Goal: Transaction & Acquisition: Purchase product/service

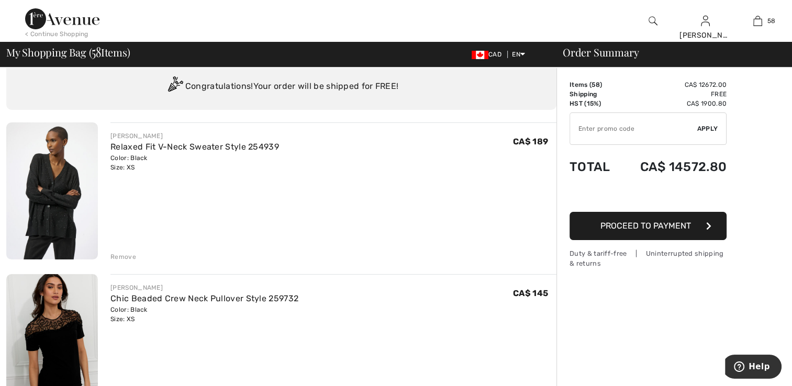
scroll to position [52, 0]
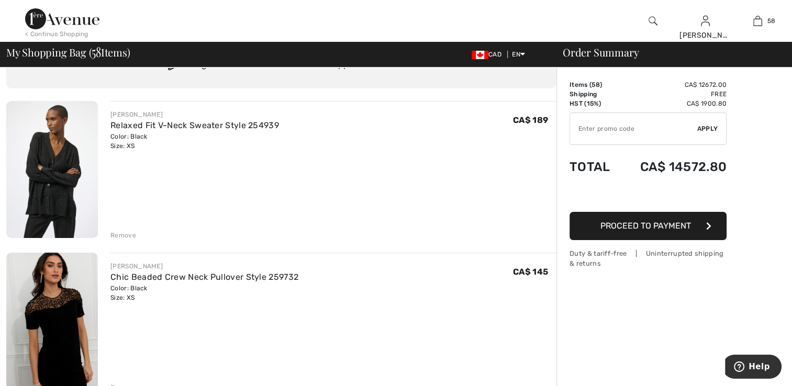
click at [52, 181] on img at bounding box center [52, 169] width 92 height 137
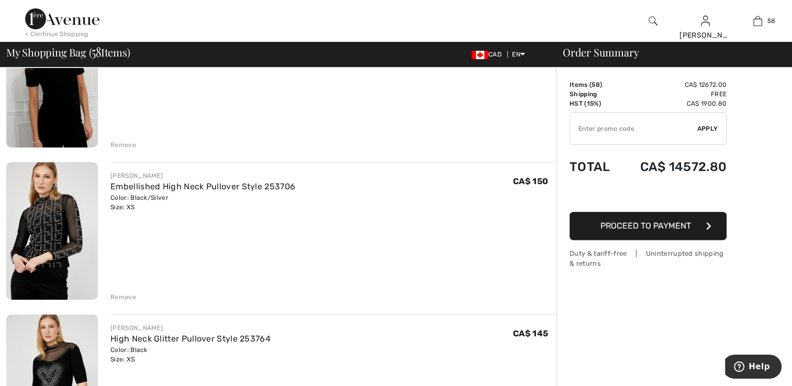
scroll to position [314, 0]
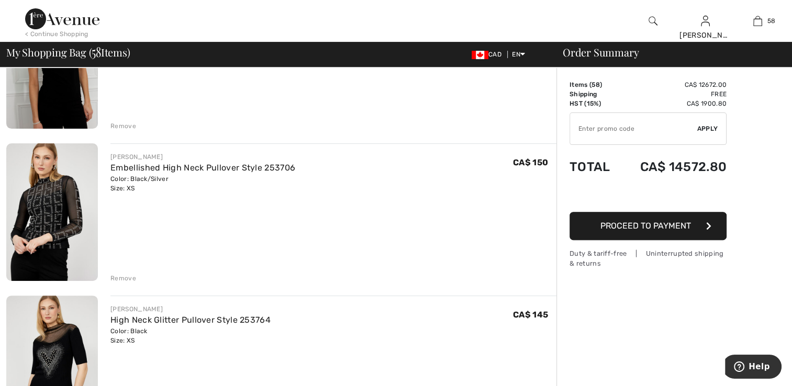
click at [63, 214] on img at bounding box center [52, 212] width 92 height 138
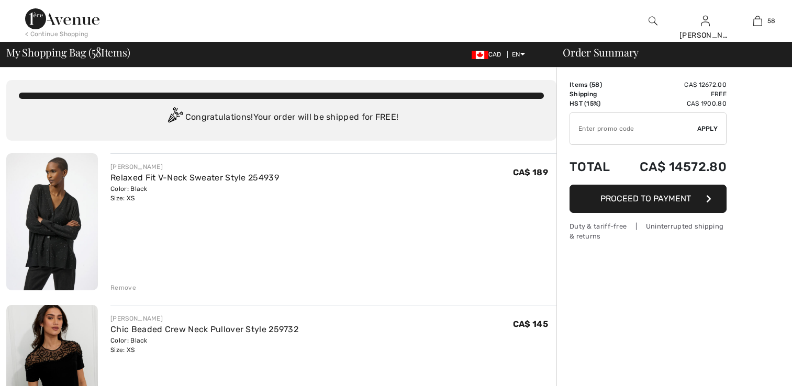
checkbox input "true"
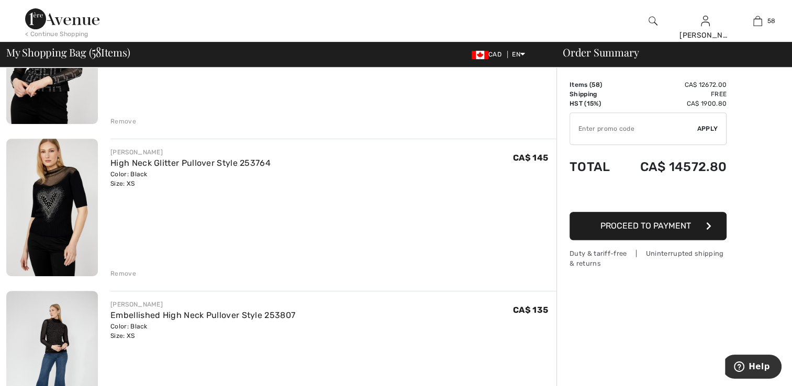
click at [75, 228] on img at bounding box center [52, 208] width 92 height 138
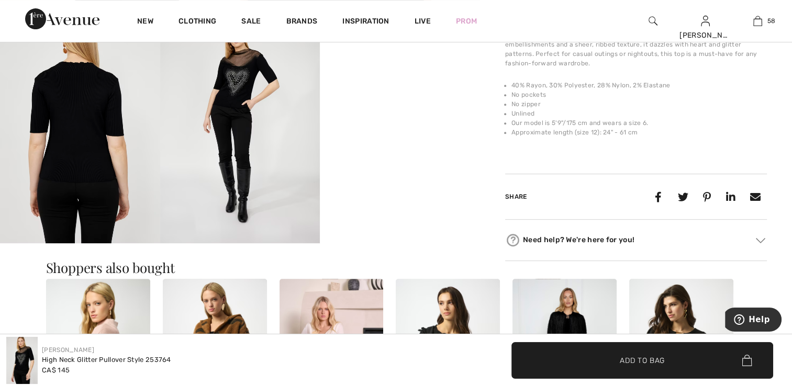
scroll to position [419, 0]
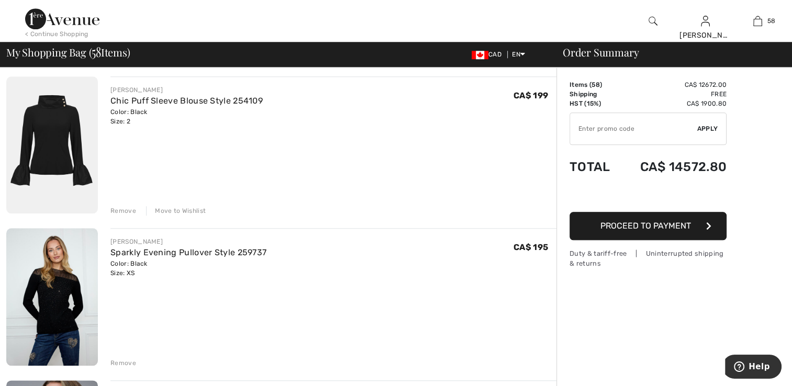
scroll to position [925, 0]
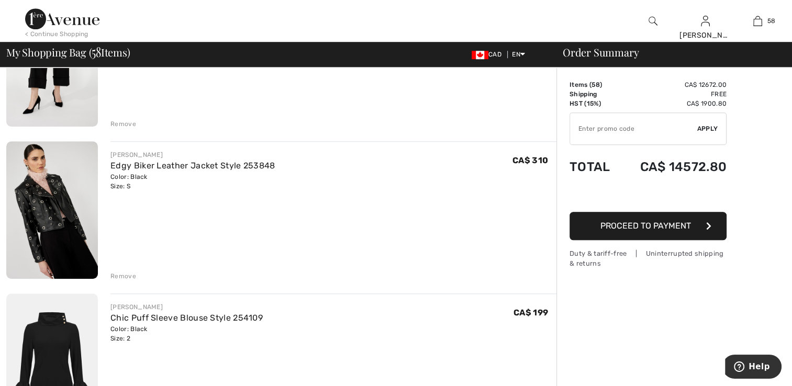
click at [51, 210] on img at bounding box center [52, 210] width 92 height 138
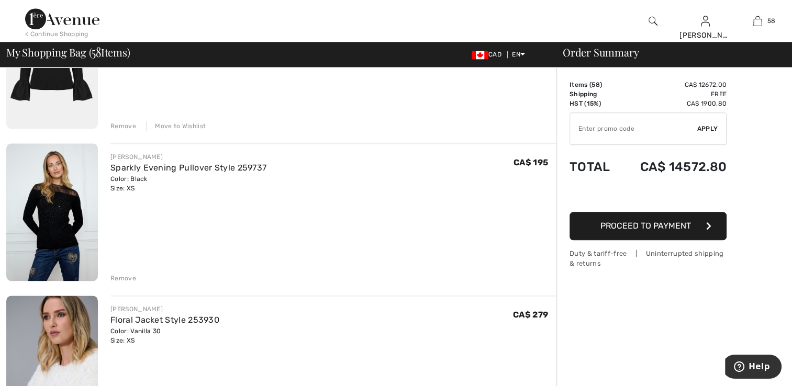
scroll to position [1204, 0]
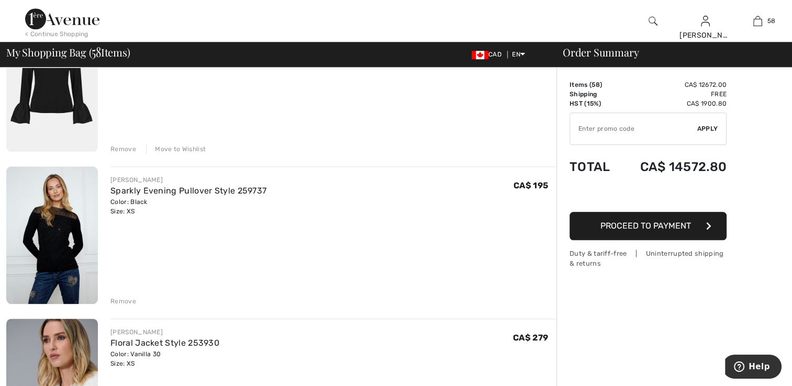
click at [67, 91] on img at bounding box center [52, 84] width 92 height 138
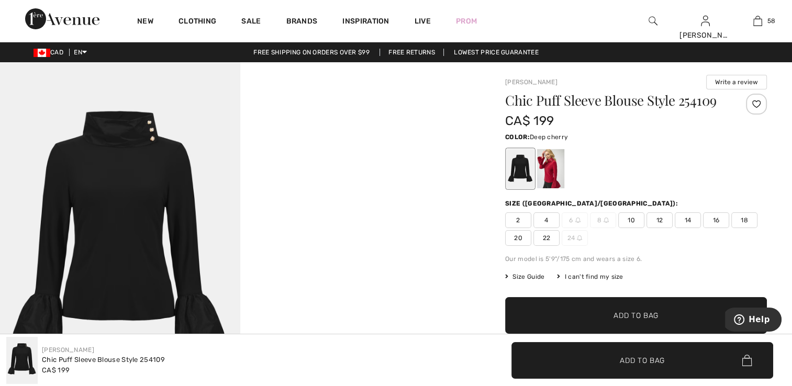
click at [553, 178] on div at bounding box center [550, 168] width 27 height 39
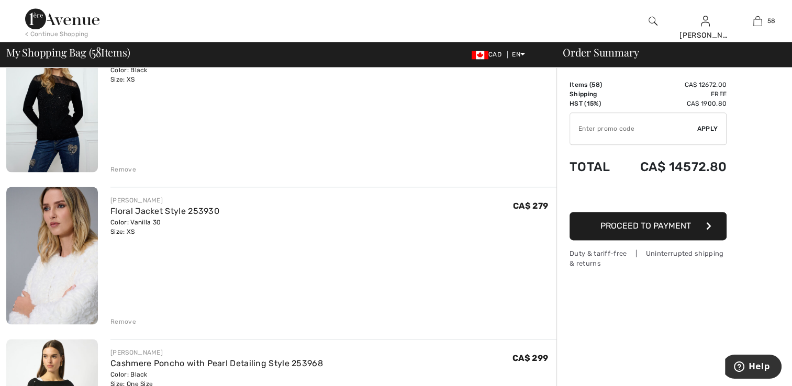
scroll to position [1361, 0]
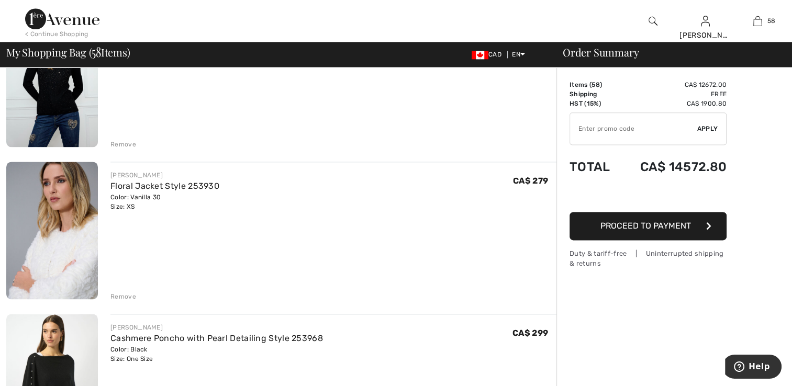
click at [82, 82] on img at bounding box center [52, 78] width 92 height 138
click at [67, 231] on img at bounding box center [52, 231] width 92 height 138
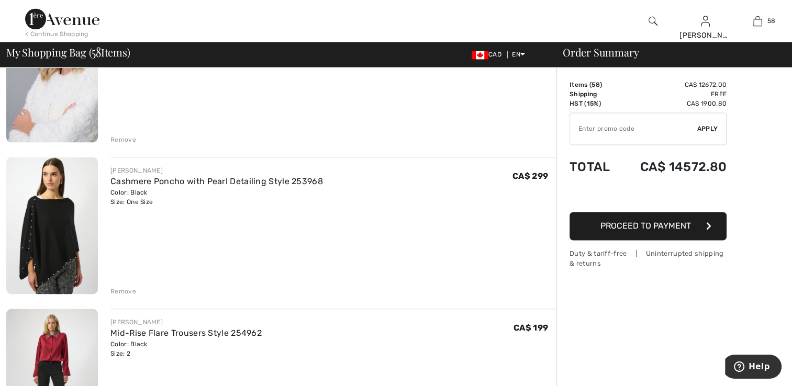
click at [49, 244] on img at bounding box center [52, 225] width 92 height 137
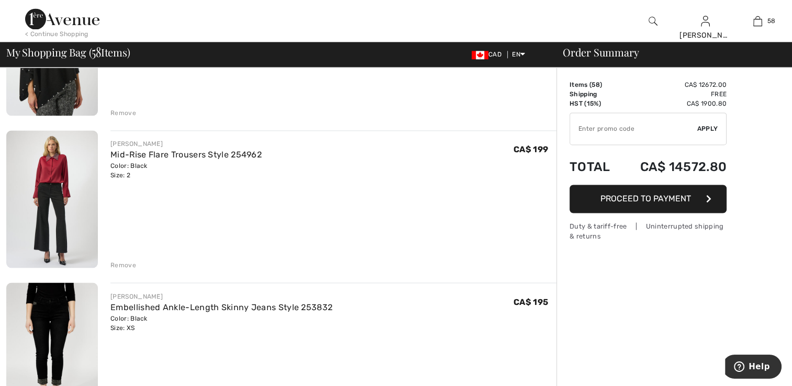
scroll to position [1727, 0]
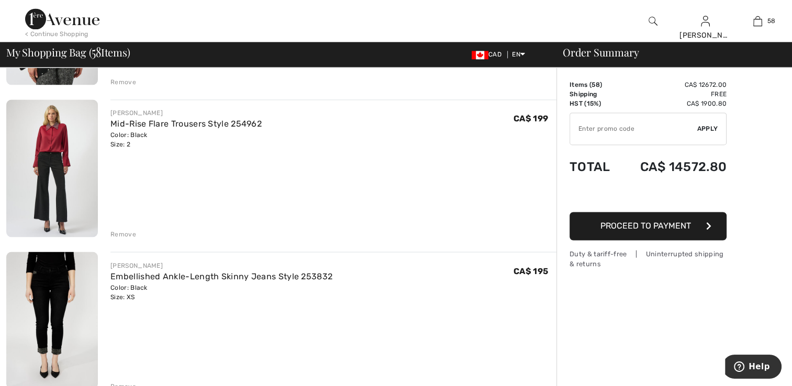
click at [65, 192] on img at bounding box center [52, 167] width 92 height 137
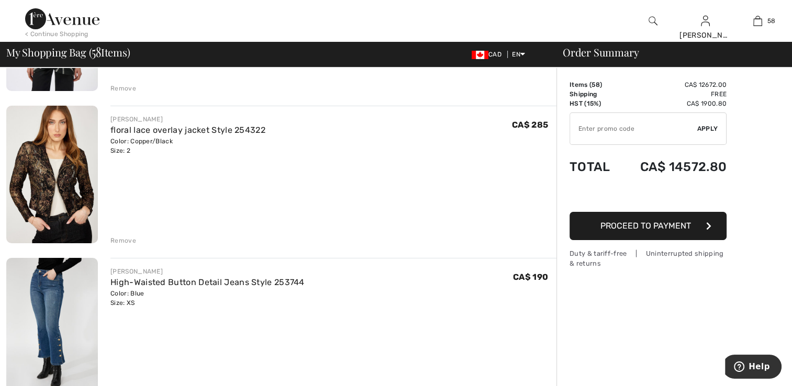
scroll to position [3832, 0]
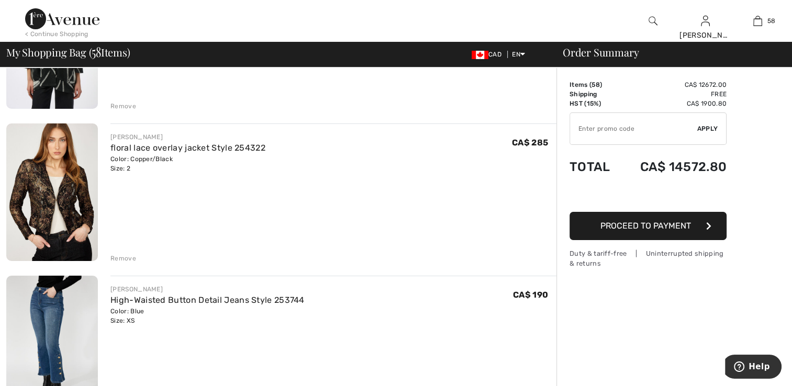
click at [56, 80] on img at bounding box center [52, 40] width 92 height 137
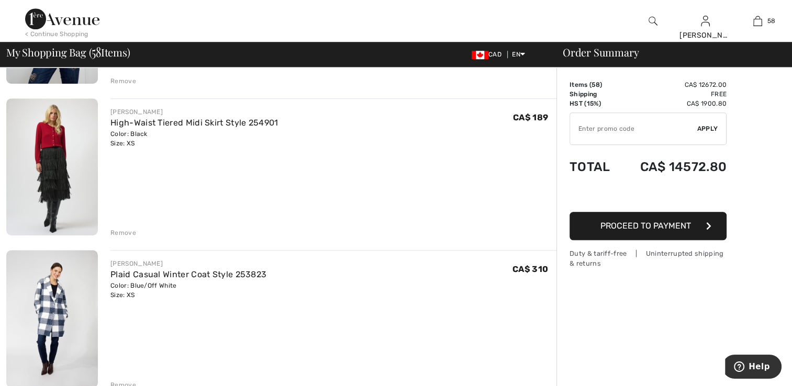
scroll to position [4934, 0]
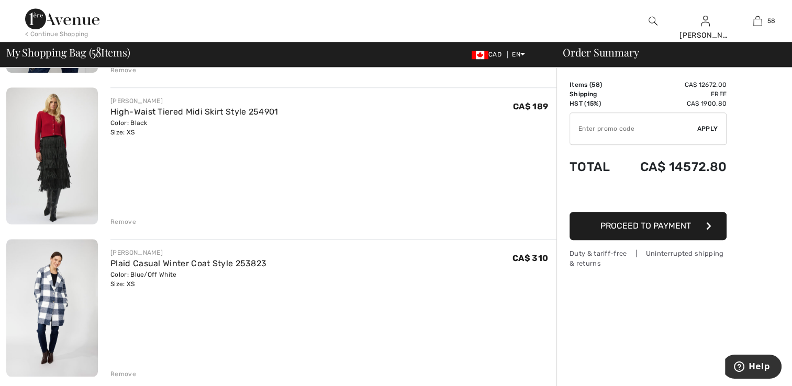
click at [42, 311] on img at bounding box center [52, 308] width 92 height 138
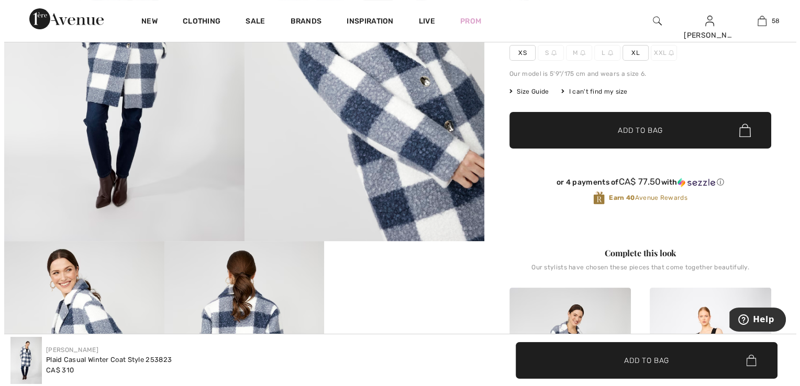
scroll to position [157, 0]
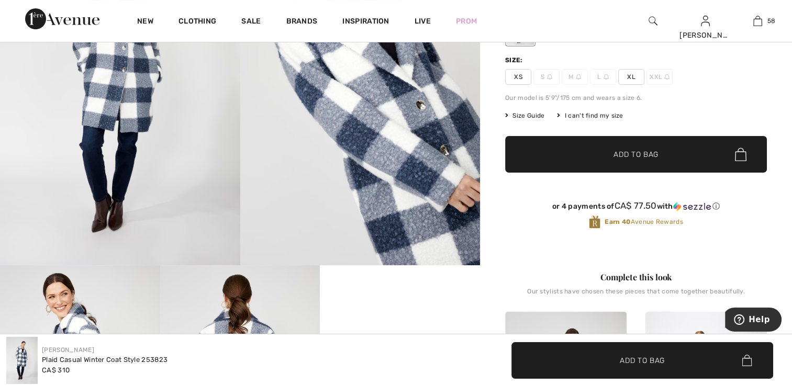
click at [80, 148] on img at bounding box center [120, 85] width 240 height 360
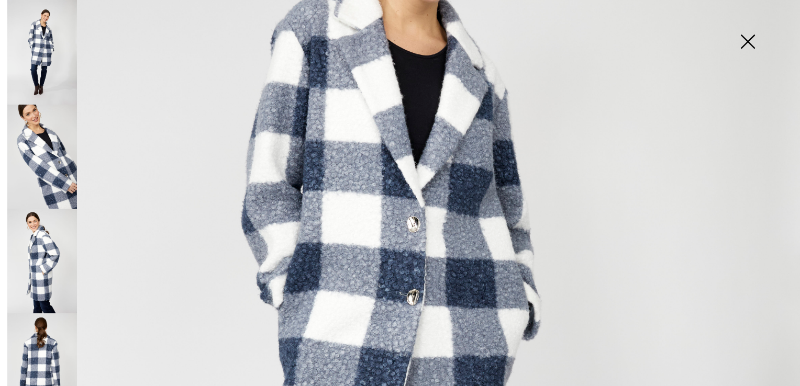
scroll to position [247, 0]
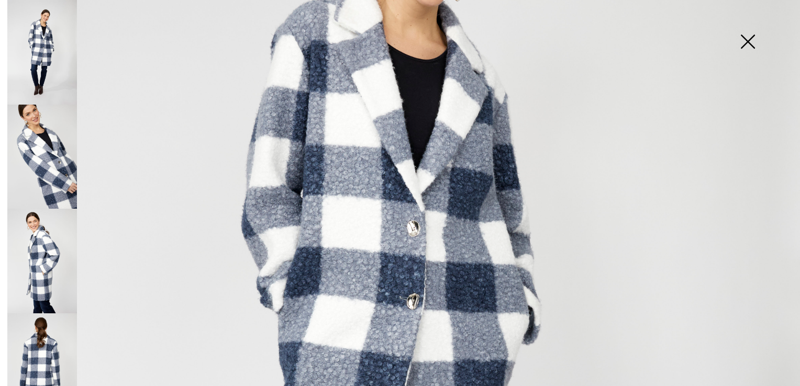
click at [57, 255] on img at bounding box center [42, 261] width 70 height 105
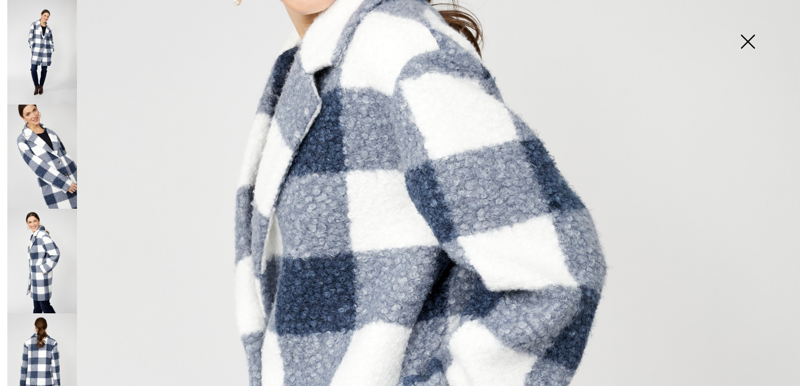
scroll to position [801, 0]
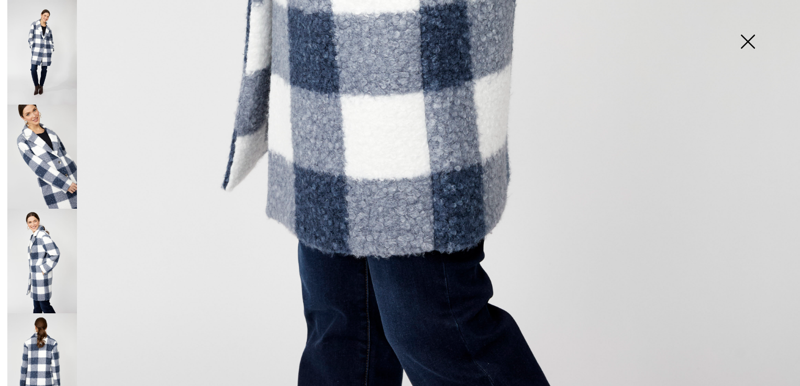
click at [61, 334] on img at bounding box center [42, 366] width 70 height 105
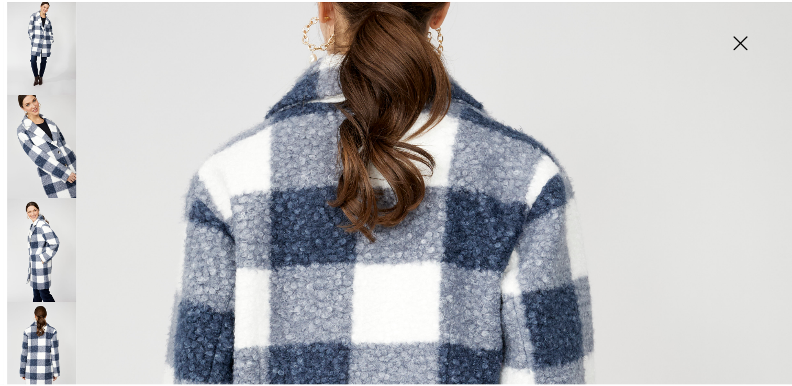
scroll to position [16, 0]
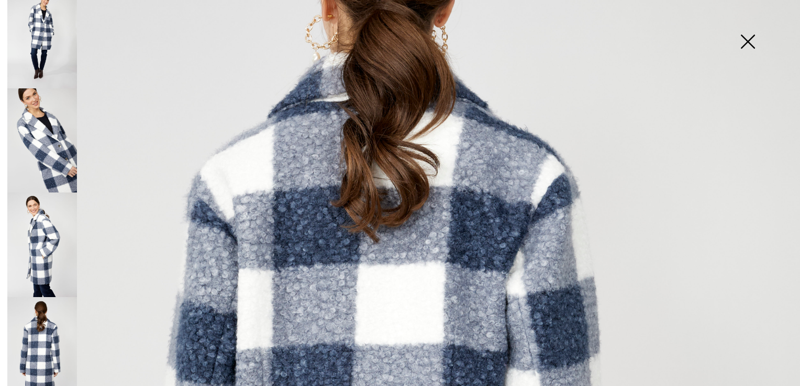
drag, startPoint x: 745, startPoint y: 37, endPoint x: 740, endPoint y: 51, distance: 15.1
click at [745, 38] on img at bounding box center [747, 43] width 52 height 54
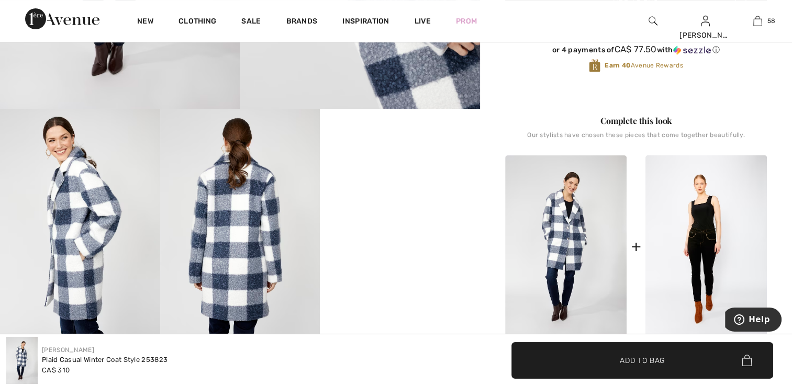
scroll to position [314, 0]
click at [418, 188] on video "Your browser does not support the video tag." at bounding box center [400, 148] width 160 height 80
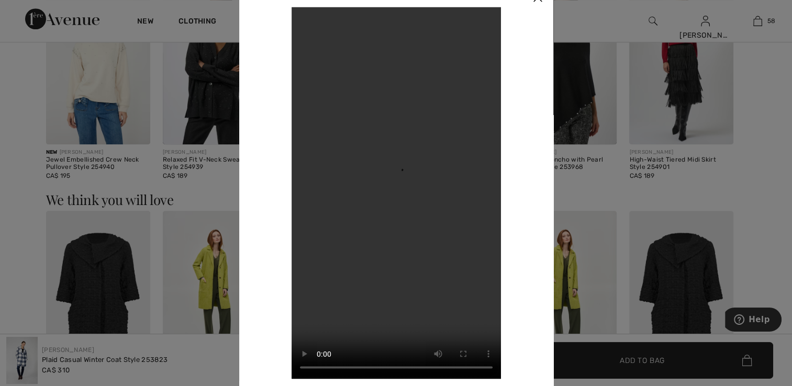
scroll to position [995, 0]
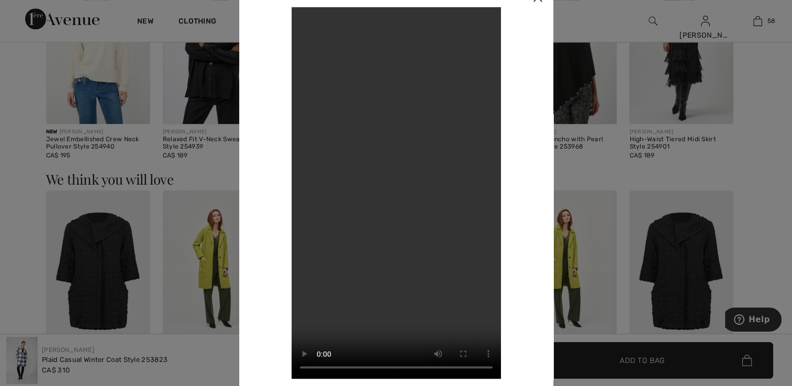
click at [765, 97] on div at bounding box center [396, 193] width 792 height 386
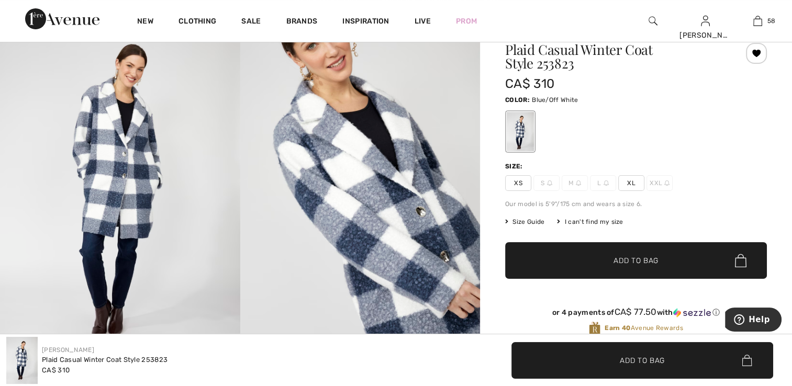
scroll to position [0, 0]
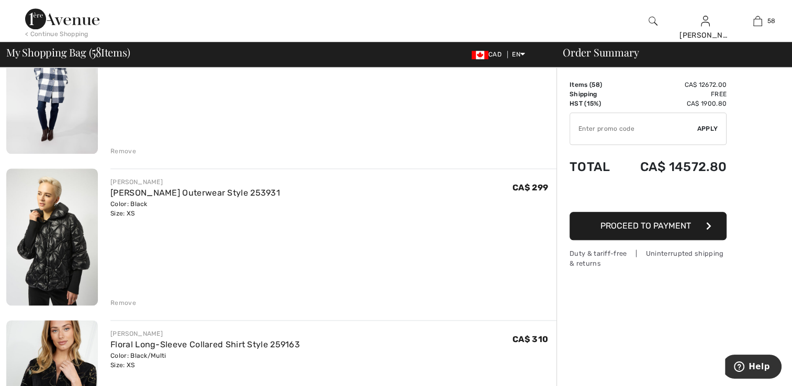
scroll to position [5146, 0]
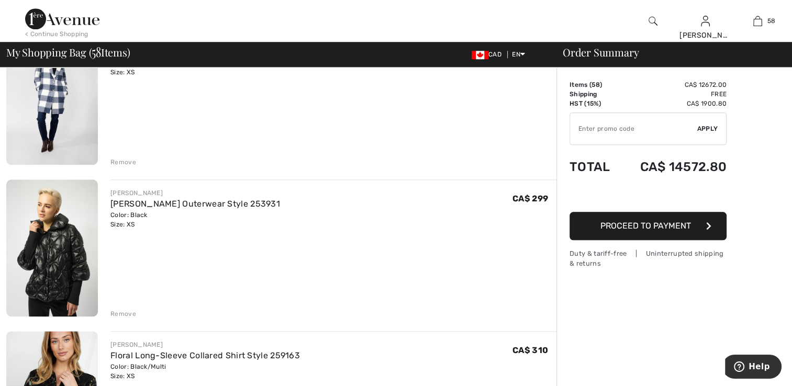
click at [49, 274] on img at bounding box center [52, 248] width 92 height 137
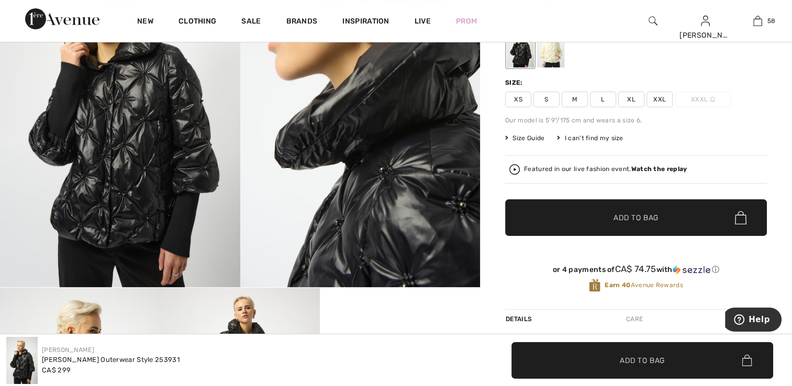
scroll to position [138, 0]
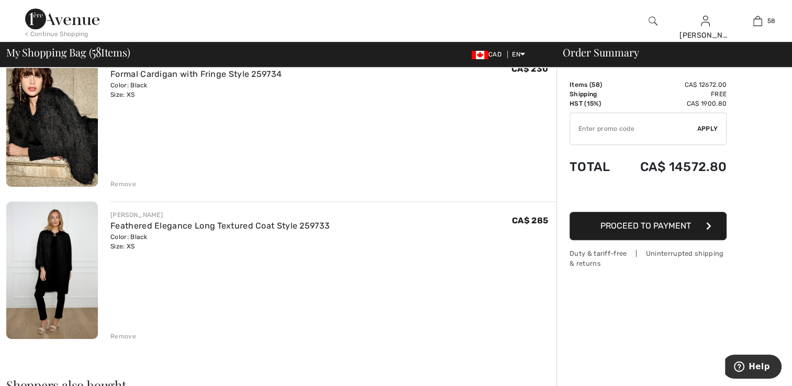
scroll to position [8588, 0]
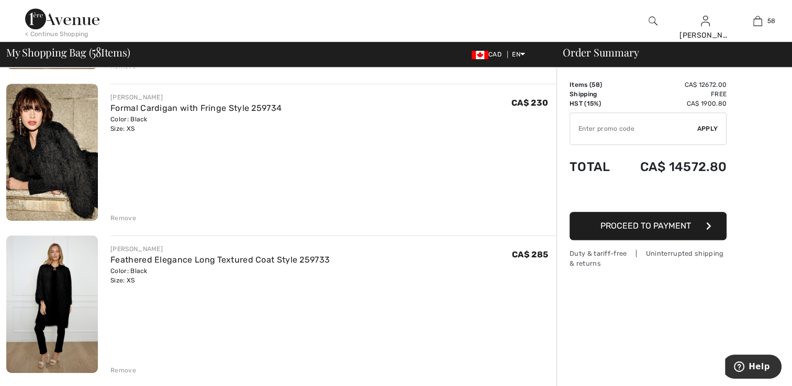
click at [67, 160] on img at bounding box center [52, 153] width 92 height 138
click at [45, 294] on img at bounding box center [52, 305] width 92 height 138
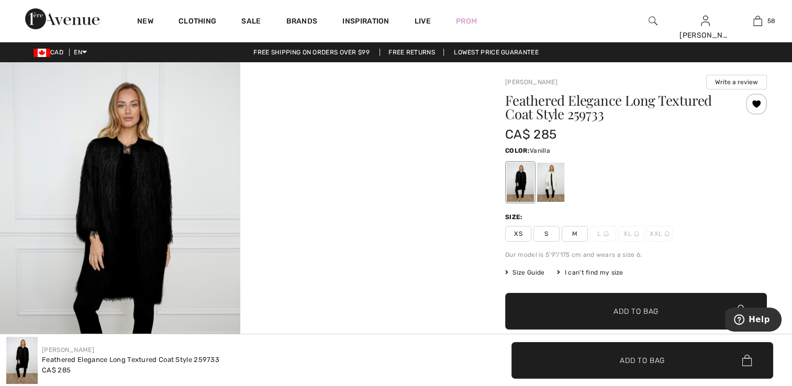
click at [555, 191] on div at bounding box center [550, 182] width 27 height 39
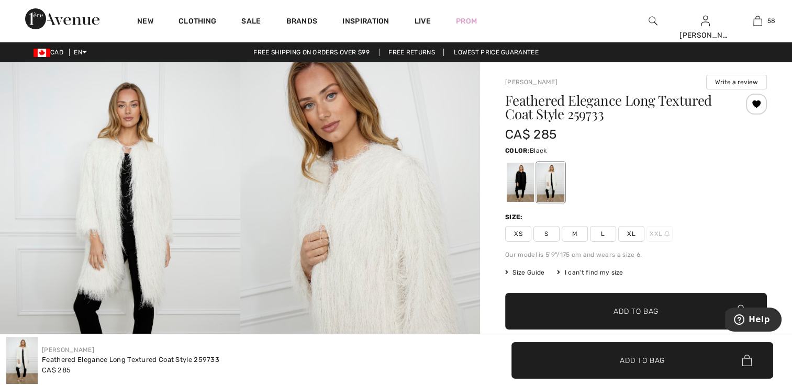
click at [507, 188] on div at bounding box center [520, 182] width 27 height 39
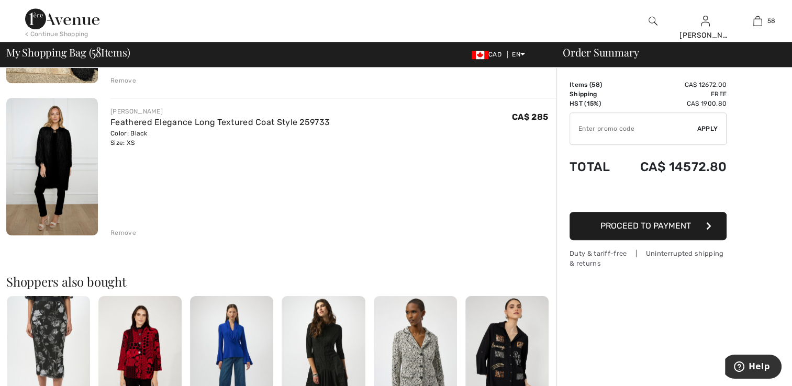
scroll to position [8745, 0]
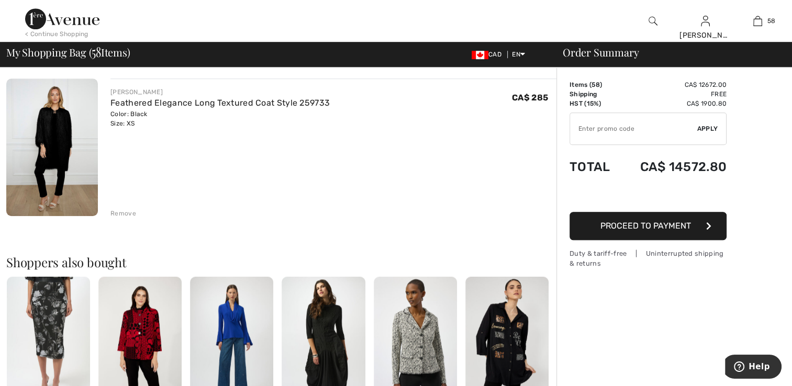
click at [126, 210] on div "Remove" at bounding box center [123, 213] width 26 height 9
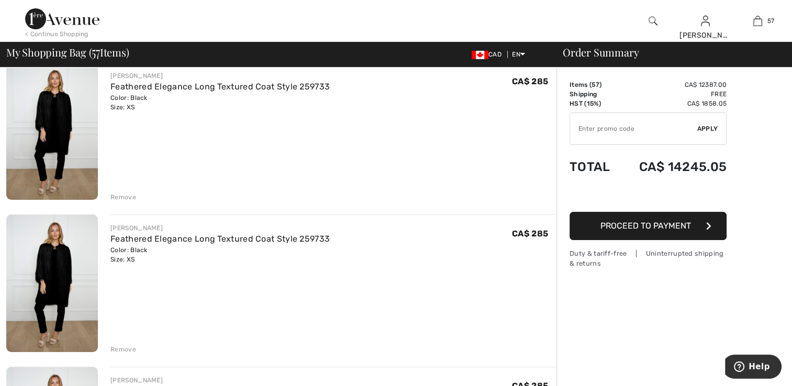
scroll to position [8141, 0]
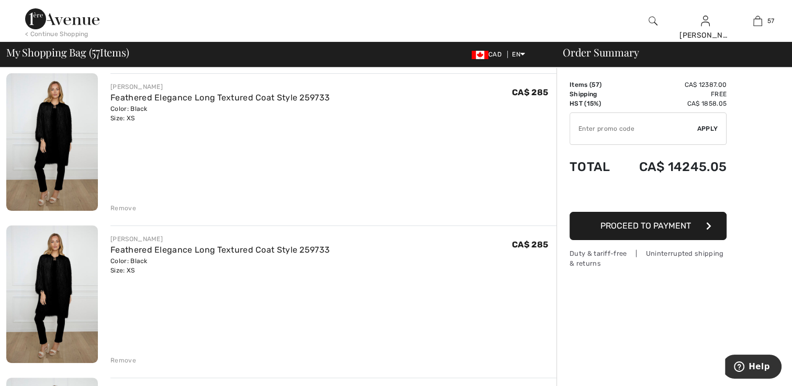
click at [123, 204] on div "Remove" at bounding box center [123, 208] width 26 height 9
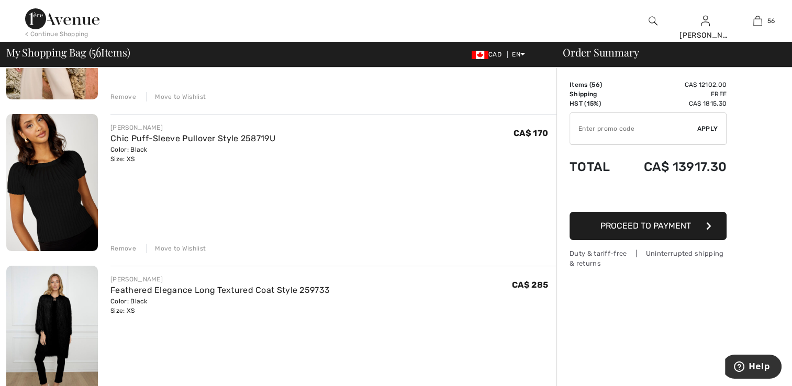
scroll to position [7932, 0]
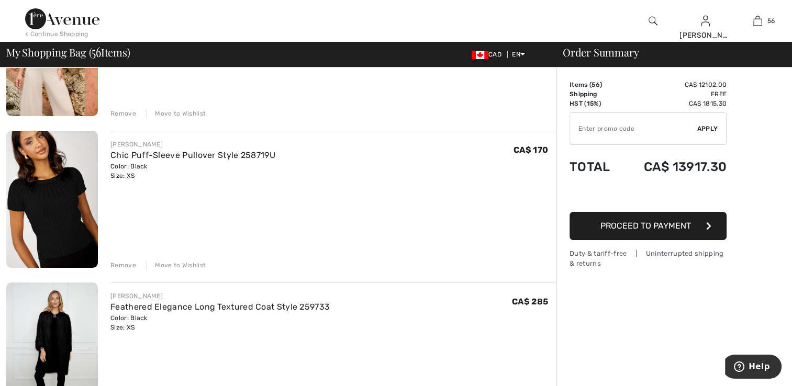
click at [184, 263] on div "Move to Wishlist" at bounding box center [176, 265] width 60 height 9
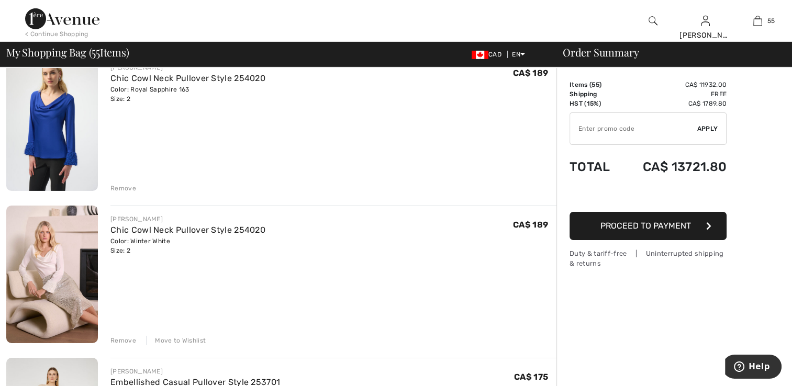
scroll to position [7411, 0]
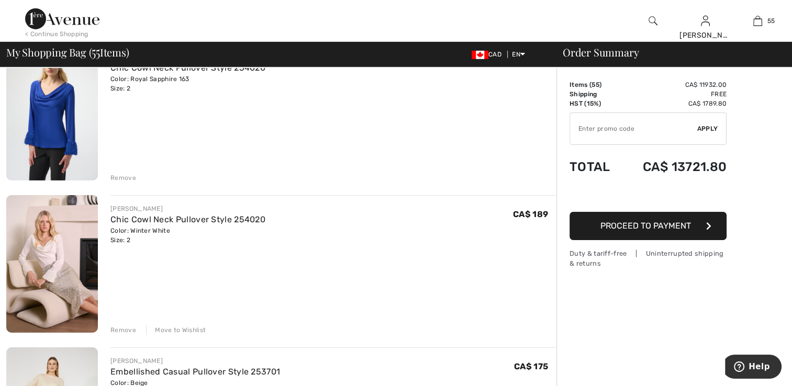
click at [188, 328] on div "Move to Wishlist" at bounding box center [176, 330] width 60 height 9
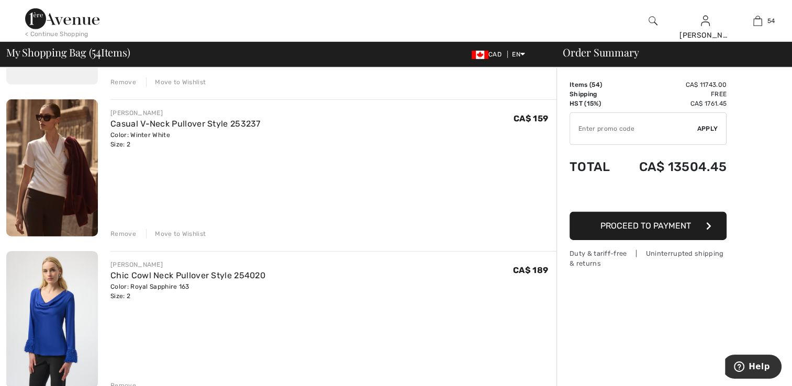
scroll to position [7182, 0]
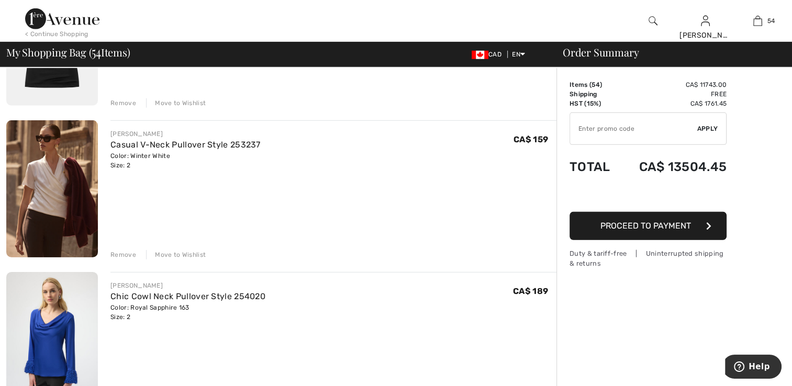
click at [170, 253] on div "Move to Wishlist" at bounding box center [176, 254] width 60 height 9
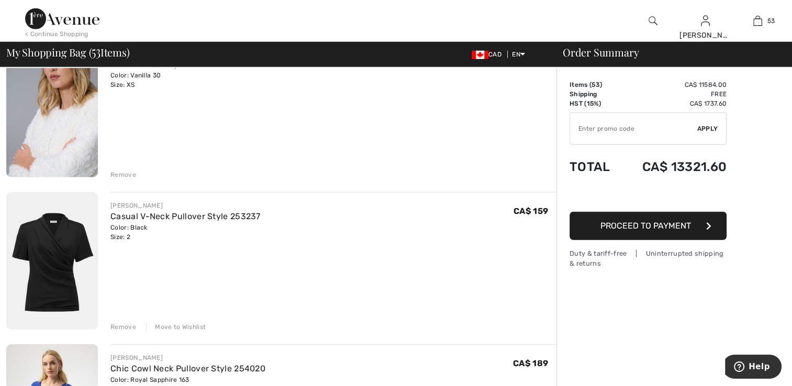
scroll to position [6938, 0]
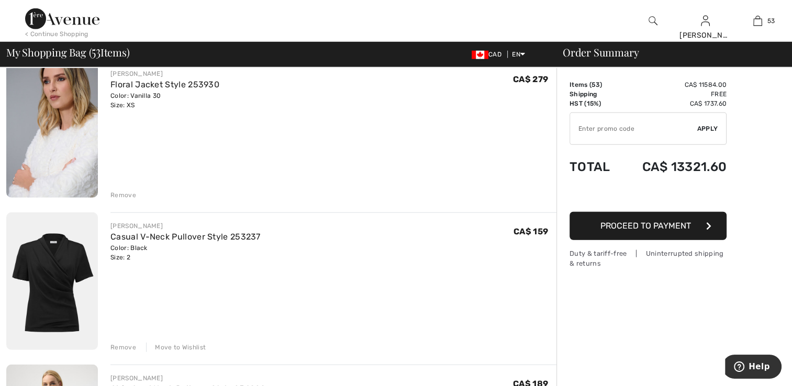
click at [184, 345] on div "Move to Wishlist" at bounding box center [176, 347] width 60 height 9
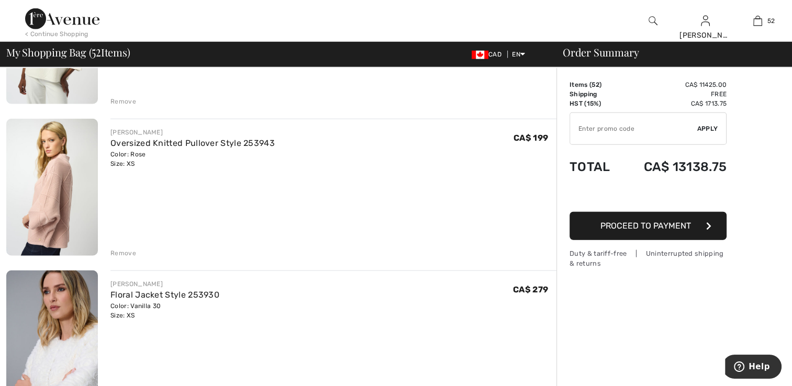
scroll to position [6678, 0]
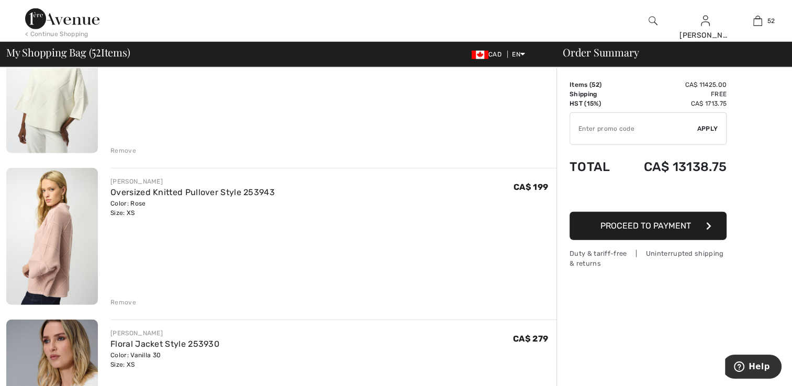
click at [130, 302] on div "Remove" at bounding box center [123, 302] width 26 height 9
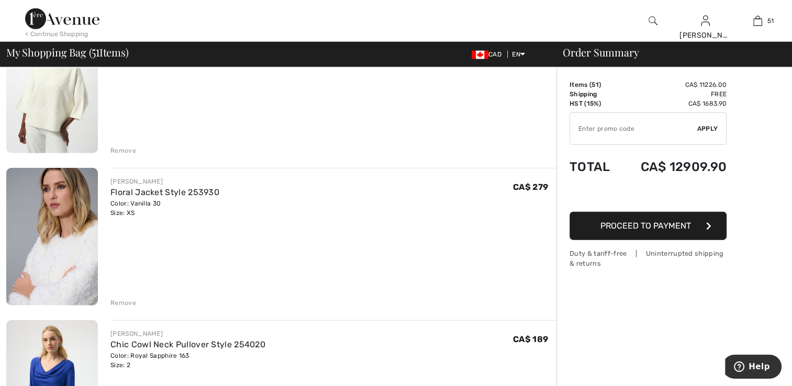
click at [124, 147] on div "Remove" at bounding box center [123, 150] width 26 height 9
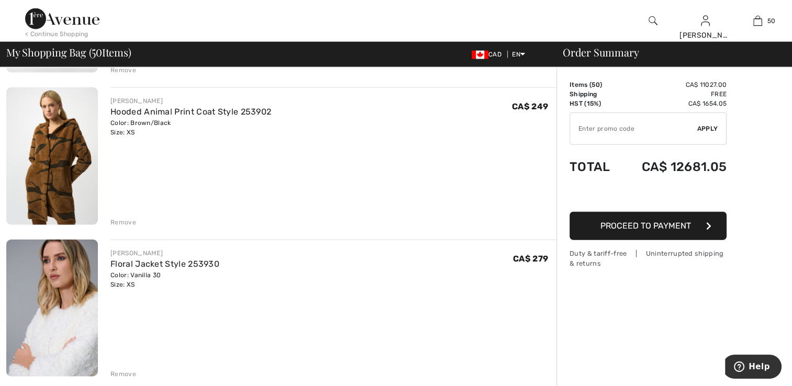
scroll to position [6402, 0]
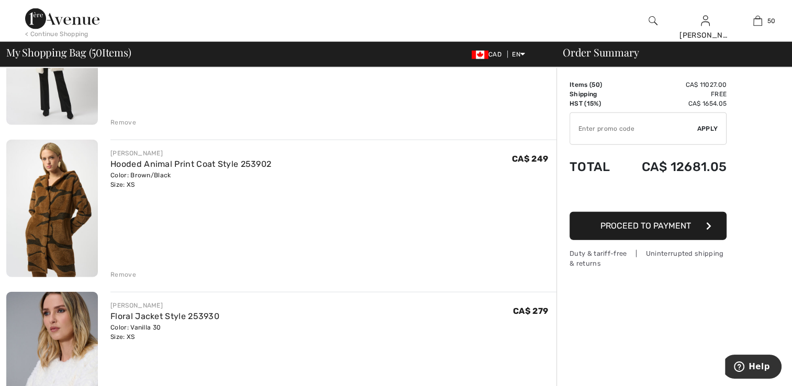
drag, startPoint x: 124, startPoint y: 271, endPoint x: 125, endPoint y: 259, distance: 12.7
click at [124, 271] on div "Remove" at bounding box center [123, 274] width 26 height 9
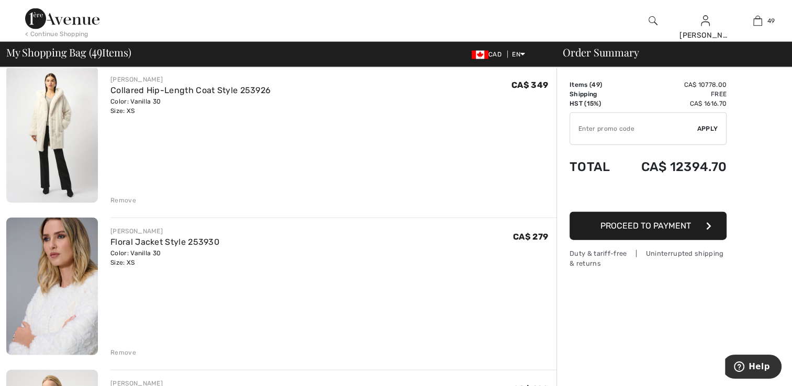
scroll to position [6297, 0]
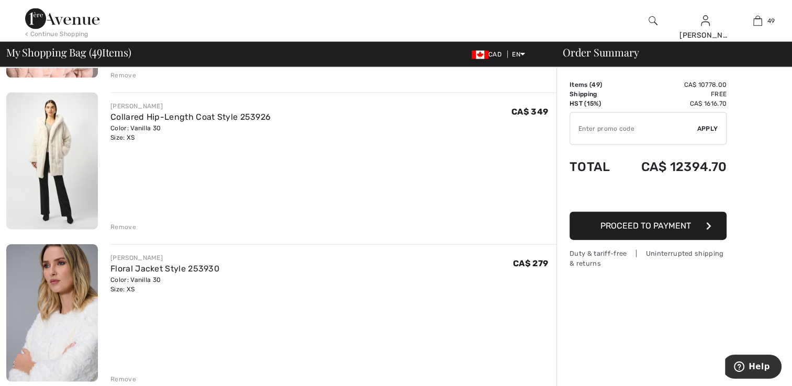
click at [115, 225] on div "Remove" at bounding box center [123, 226] width 26 height 9
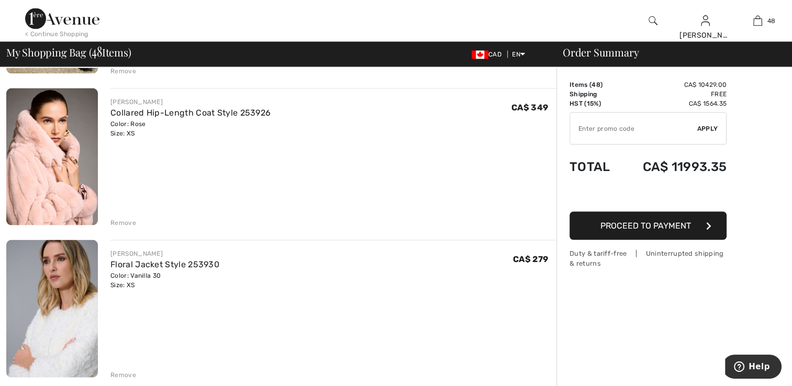
scroll to position [6140, 0]
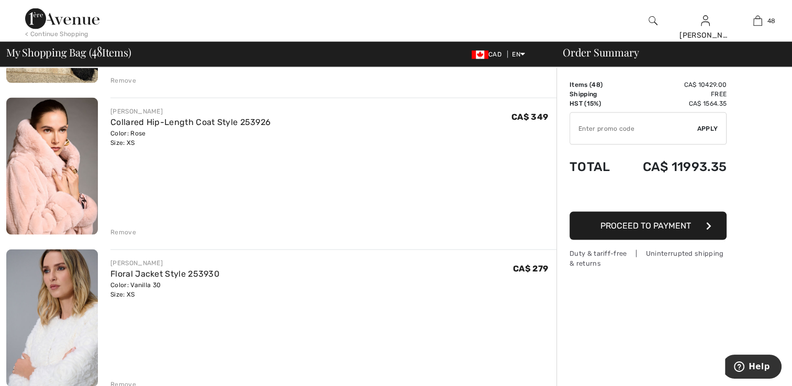
click at [115, 231] on div "Remove" at bounding box center [123, 232] width 26 height 9
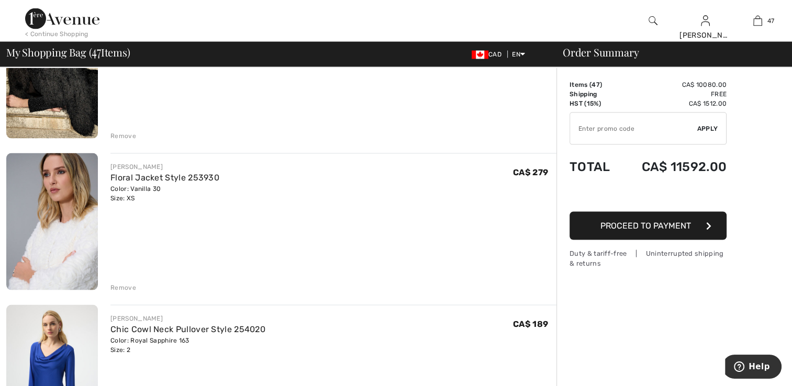
scroll to position [6040, 0]
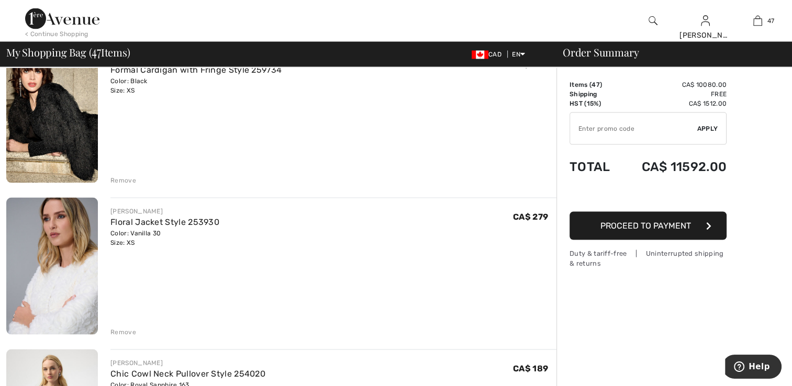
click at [123, 177] on div "Remove" at bounding box center [123, 180] width 26 height 9
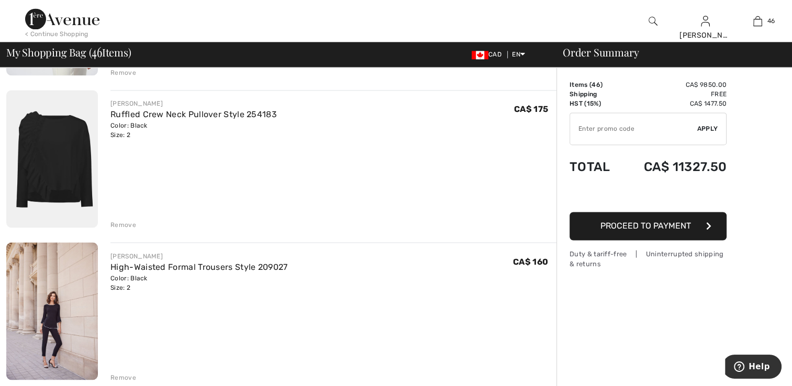
scroll to position [5682, 0]
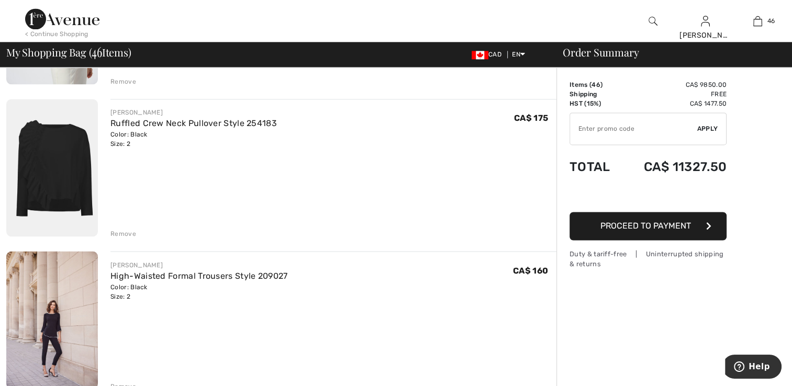
click at [128, 232] on div "Remove" at bounding box center [123, 233] width 26 height 9
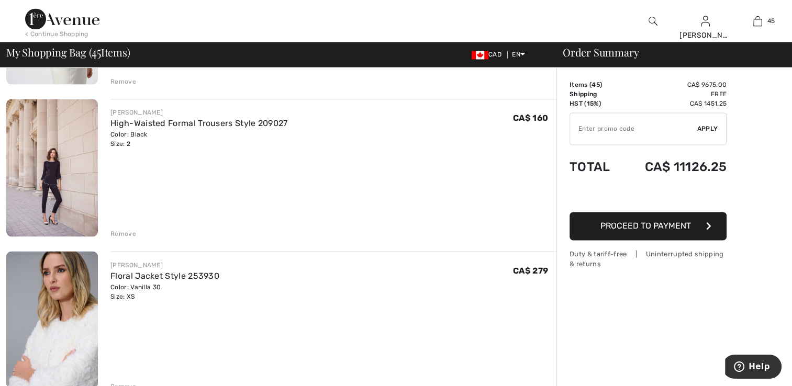
click at [126, 234] on div "Remove" at bounding box center [123, 233] width 26 height 9
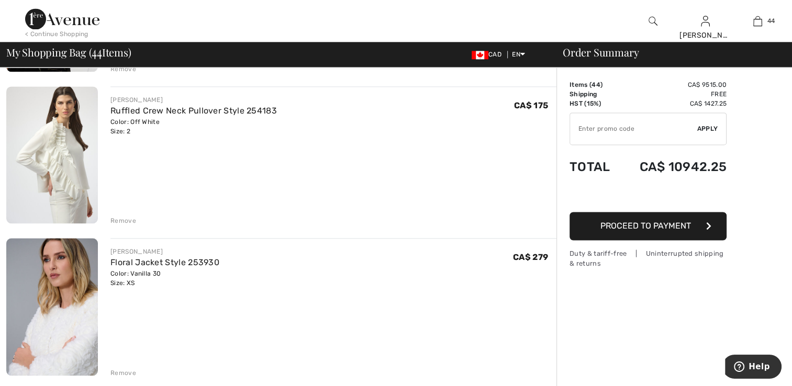
scroll to position [5525, 0]
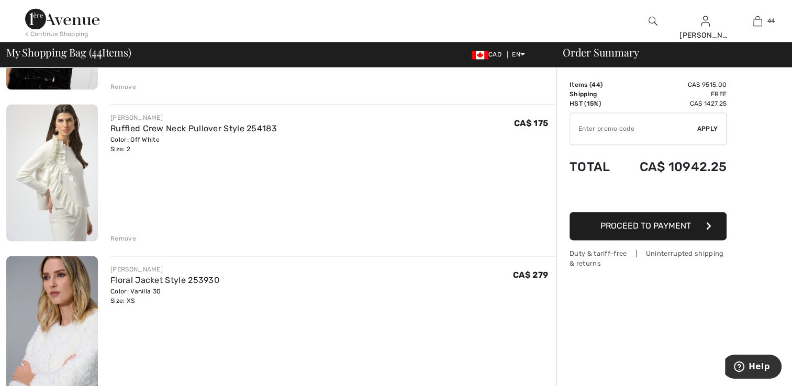
click at [133, 232] on div "Remove" at bounding box center [333, 238] width 446 height 12
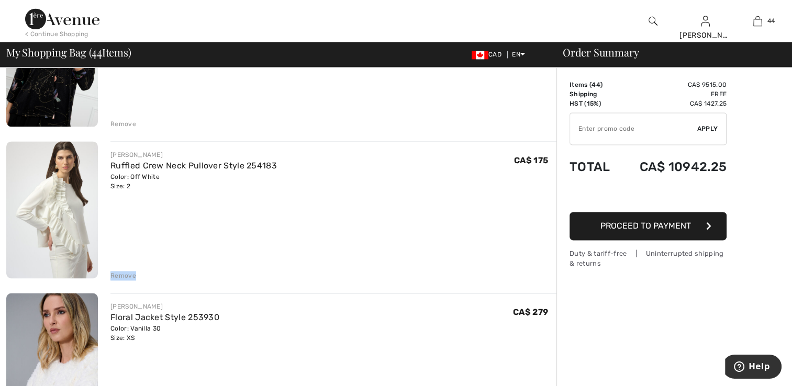
scroll to position [5473, 0]
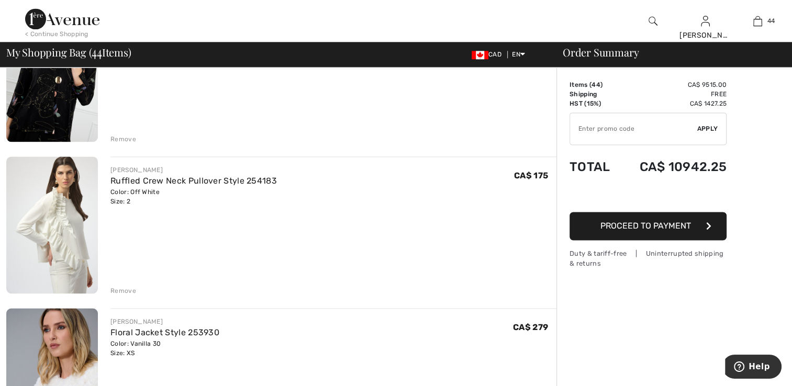
click at [117, 135] on div "Remove" at bounding box center [123, 139] width 26 height 9
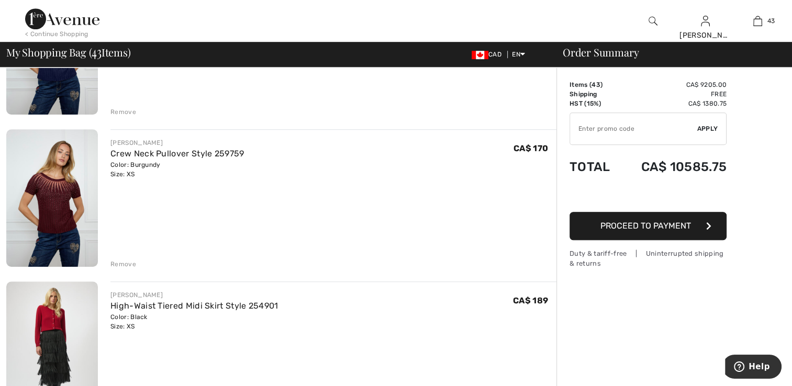
scroll to position [4726, 0]
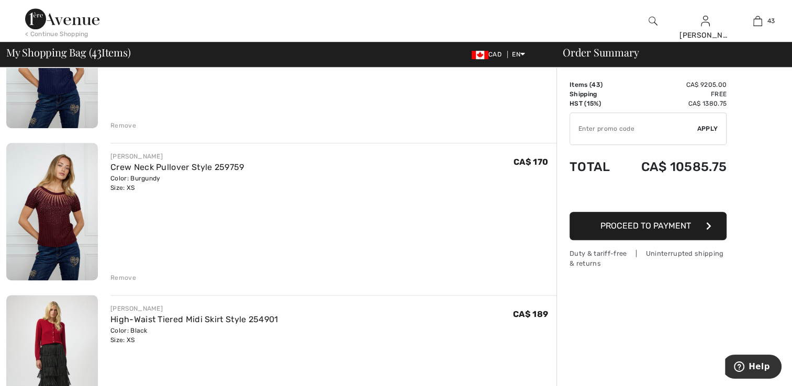
drag, startPoint x: 126, startPoint y: 274, endPoint x: 125, endPoint y: 265, distance: 9.0
click at [126, 271] on div "Remove" at bounding box center [333, 277] width 446 height 12
drag, startPoint x: 125, startPoint y: 265, endPoint x: 128, endPoint y: 277, distance: 12.9
click at [128, 279] on div "Remove" at bounding box center [123, 277] width 26 height 9
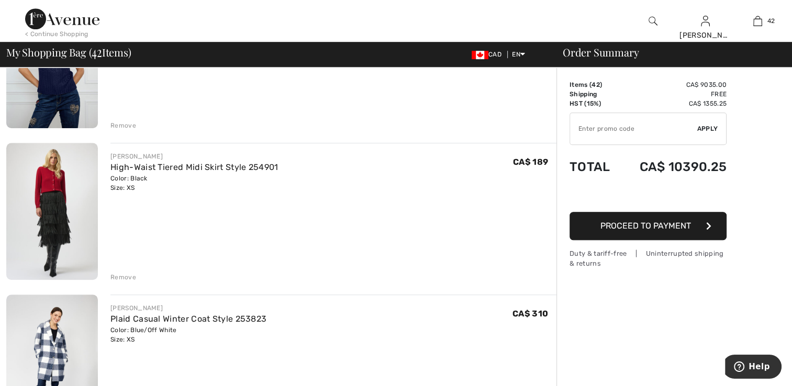
click at [119, 121] on div "Remove" at bounding box center [123, 125] width 26 height 9
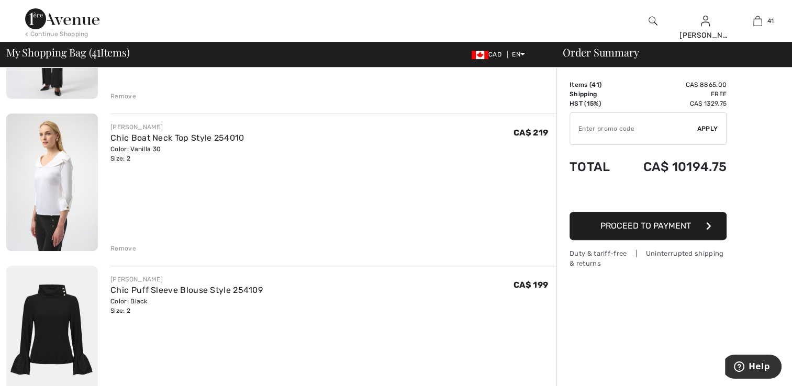
scroll to position [4306, 0]
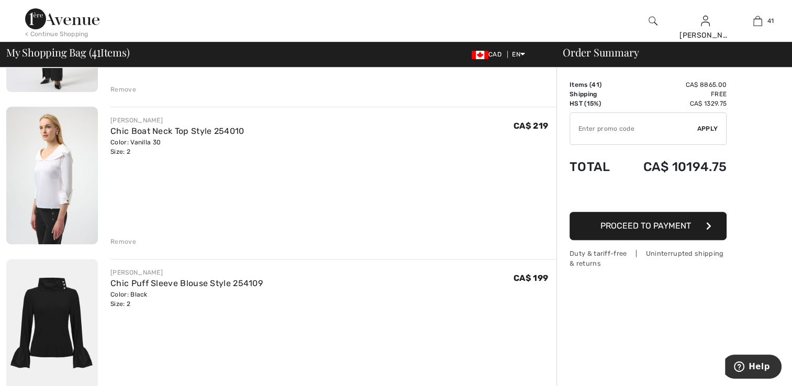
click at [130, 241] on div "Remove" at bounding box center [123, 241] width 26 height 9
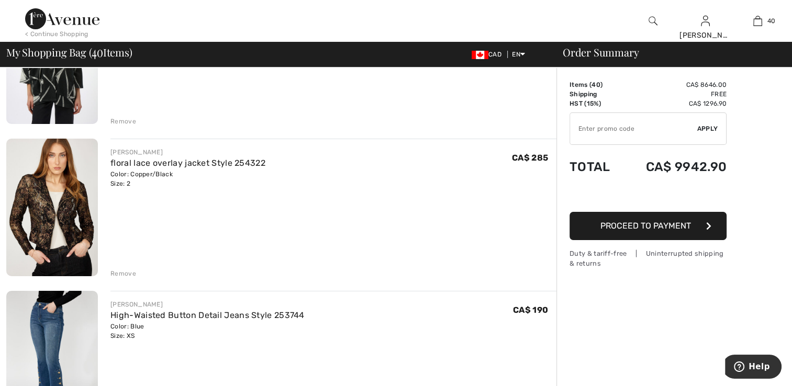
scroll to position [3794, 0]
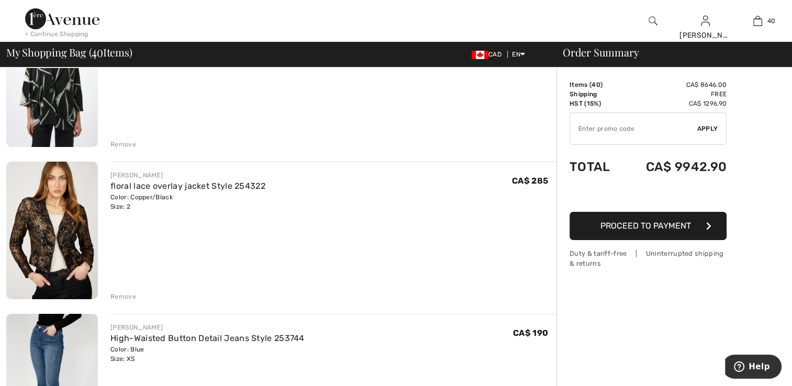
drag, startPoint x: 124, startPoint y: 294, endPoint x: 113, endPoint y: 252, distance: 43.9
click at [124, 293] on div "Remove" at bounding box center [123, 296] width 26 height 9
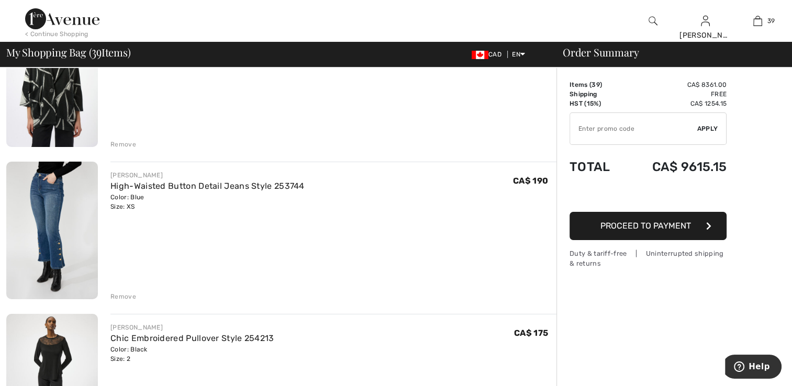
click at [128, 143] on div "Remove" at bounding box center [123, 144] width 26 height 9
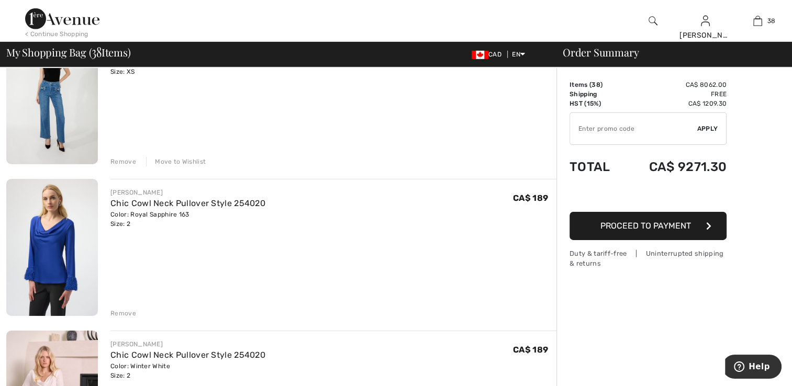
scroll to position [3453, 0]
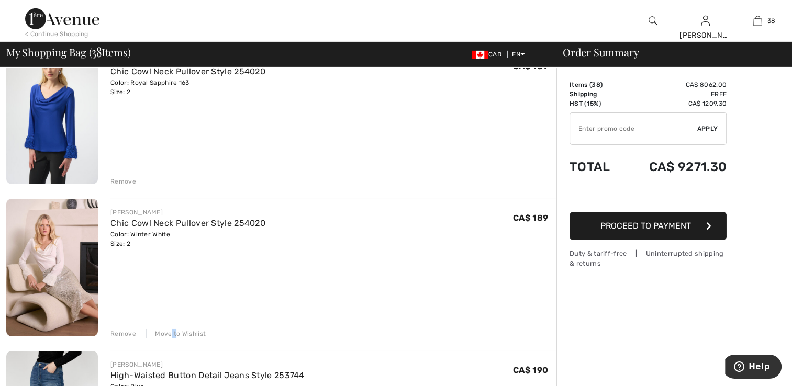
drag, startPoint x: 170, startPoint y: 330, endPoint x: 176, endPoint y: 326, distance: 7.5
click at [174, 329] on div "Move to Wishlist" at bounding box center [176, 333] width 60 height 9
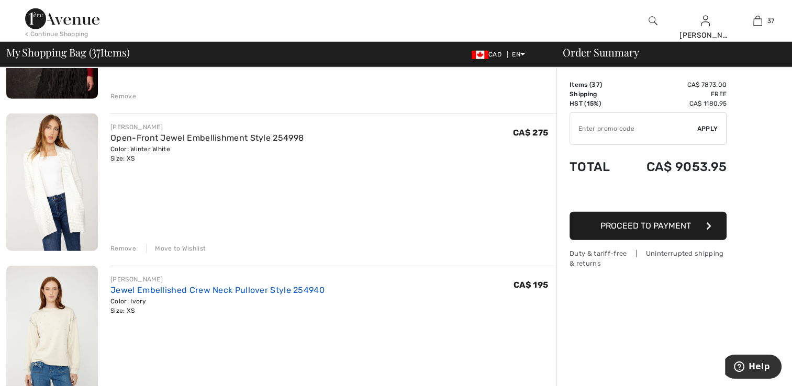
scroll to position [2913, 0]
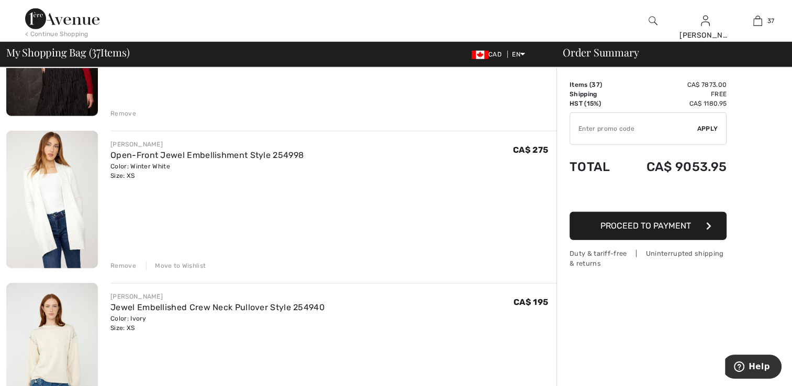
click at [67, 219] on img at bounding box center [52, 200] width 92 height 138
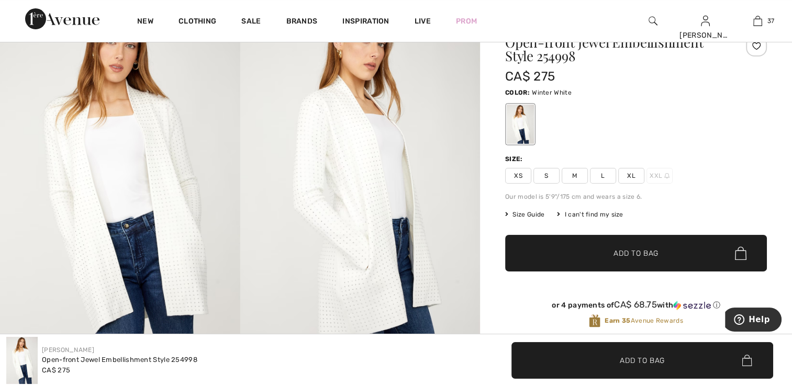
scroll to position [52, 0]
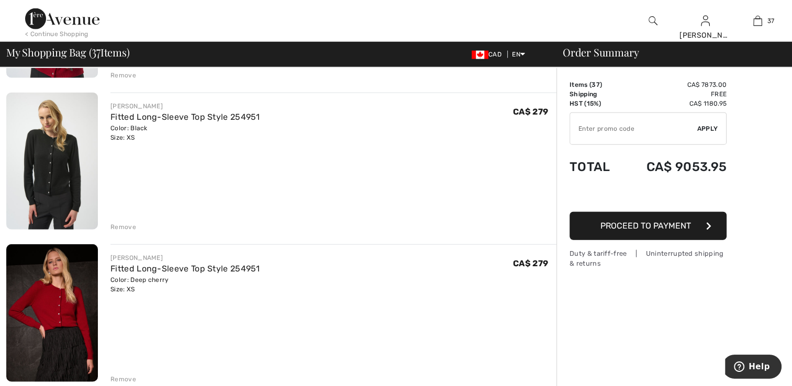
scroll to position [2651, 0]
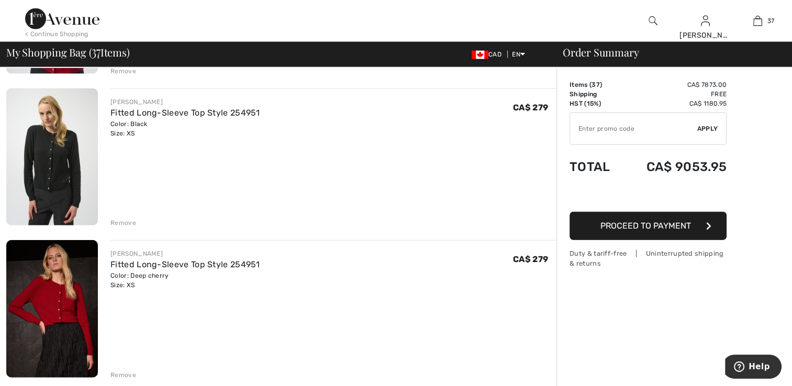
click at [121, 374] on div "Remove" at bounding box center [123, 375] width 26 height 9
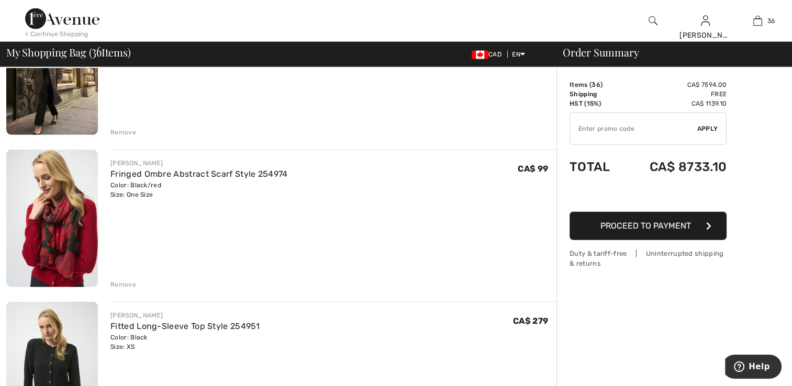
scroll to position [2410, 0]
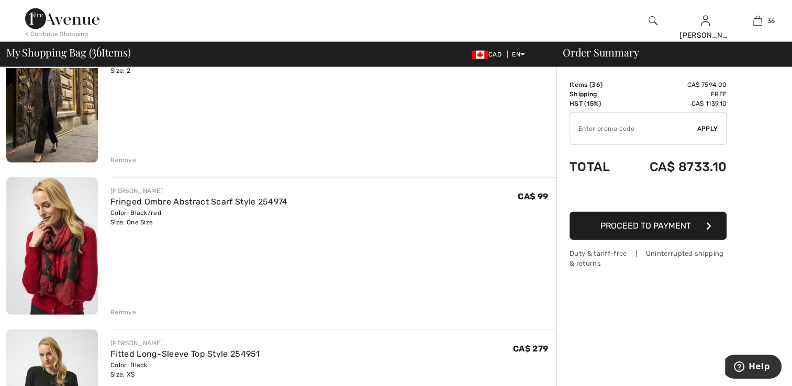
click at [134, 310] on div "Remove" at bounding box center [123, 312] width 26 height 9
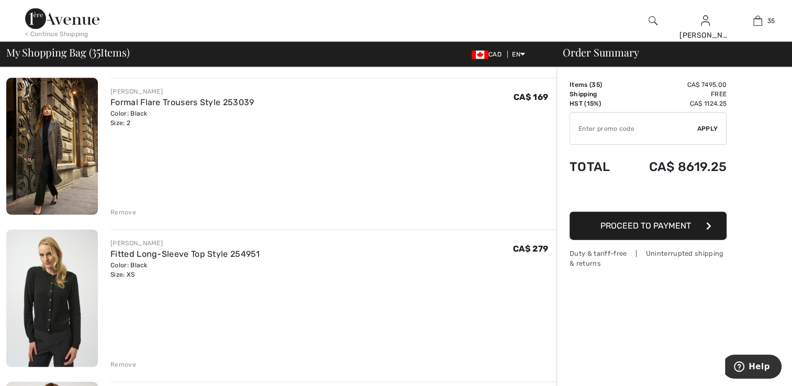
scroll to position [2305, 0]
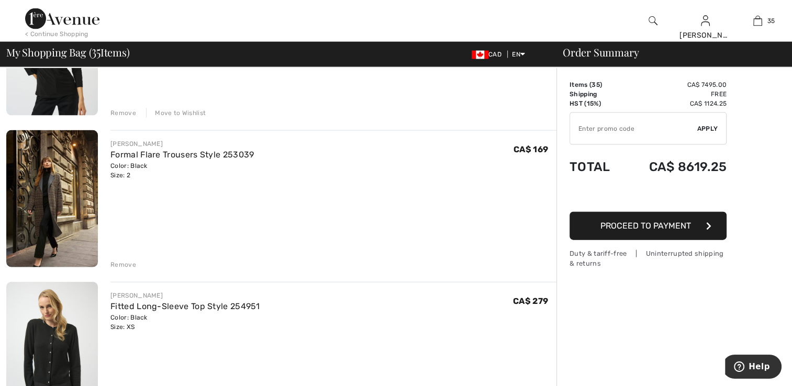
click at [121, 264] on div "Remove" at bounding box center [123, 264] width 26 height 9
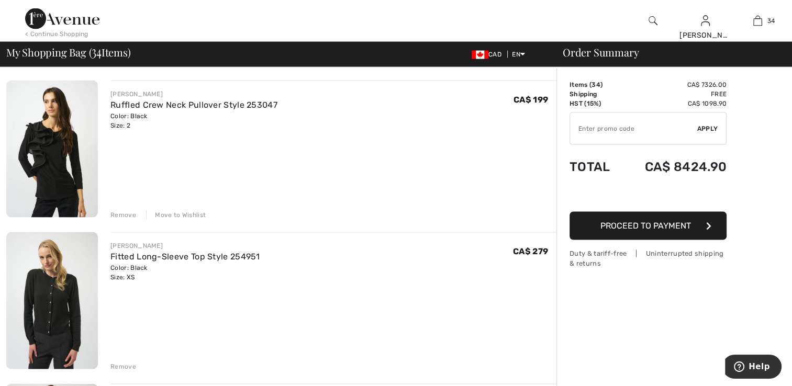
scroll to position [2200, 0]
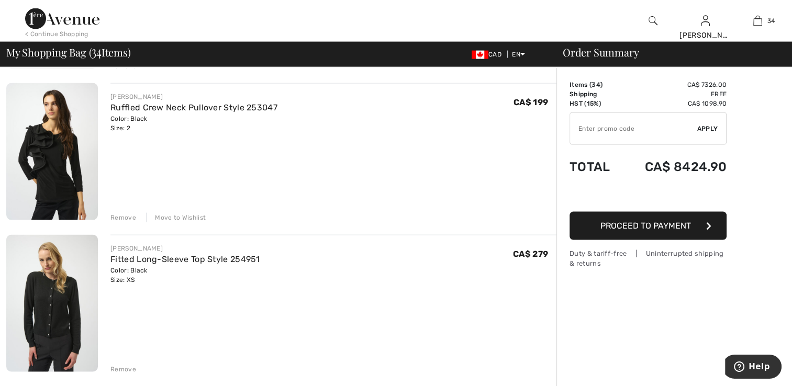
click at [164, 213] on div "Move to Wishlist" at bounding box center [176, 217] width 60 height 9
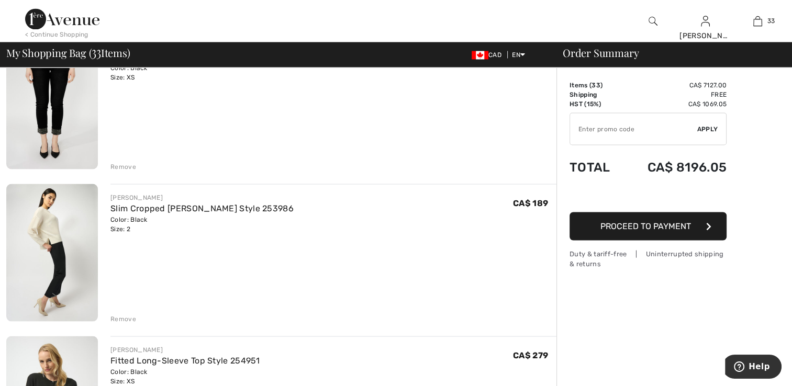
scroll to position [1938, 0]
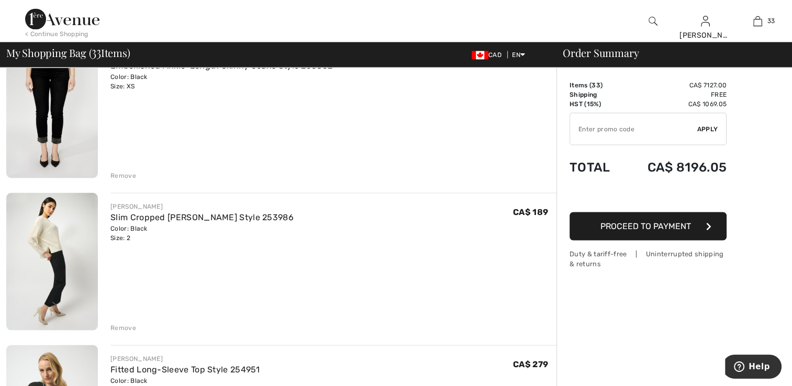
click at [119, 324] on div "Remove" at bounding box center [123, 327] width 26 height 9
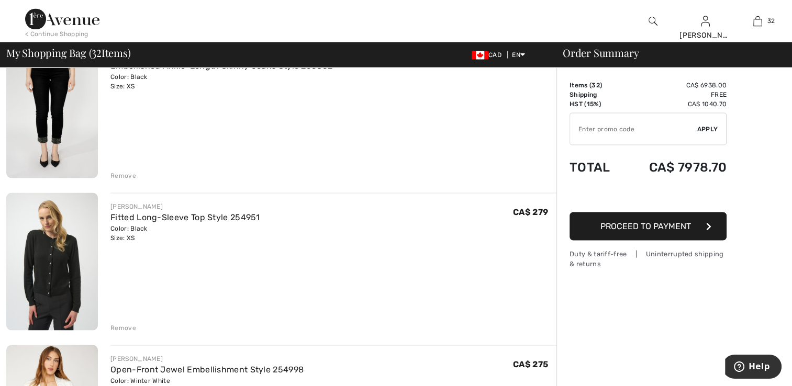
click at [121, 176] on div "Remove" at bounding box center [123, 175] width 26 height 9
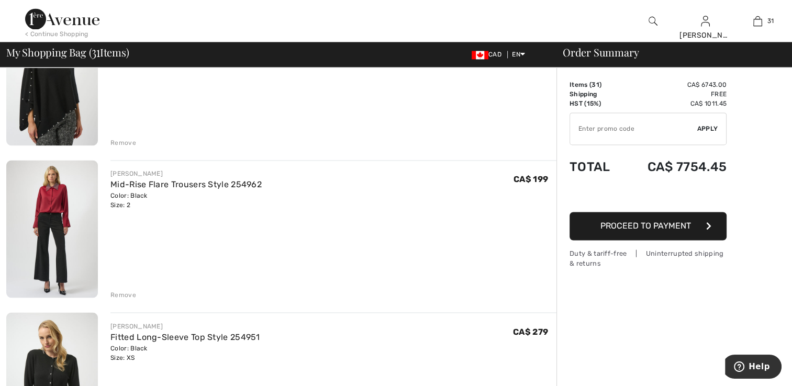
scroll to position [1624, 0]
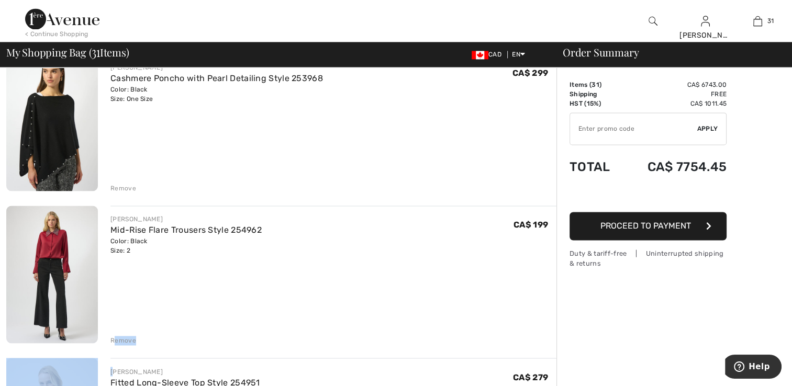
scroll to position [1729, 0]
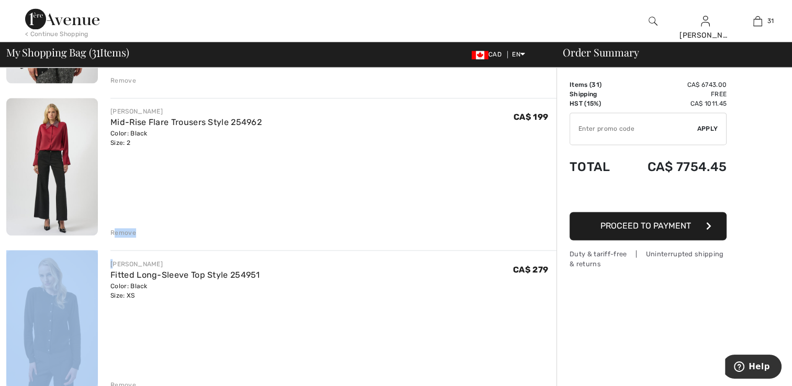
click at [124, 235] on div "Remove" at bounding box center [123, 232] width 26 height 9
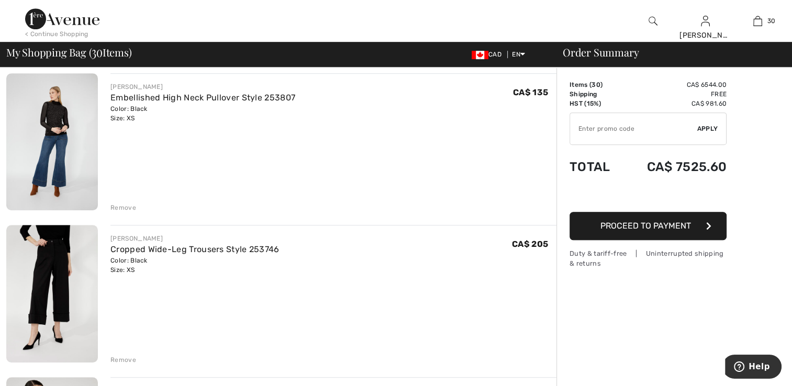
scroll to position [682, 0]
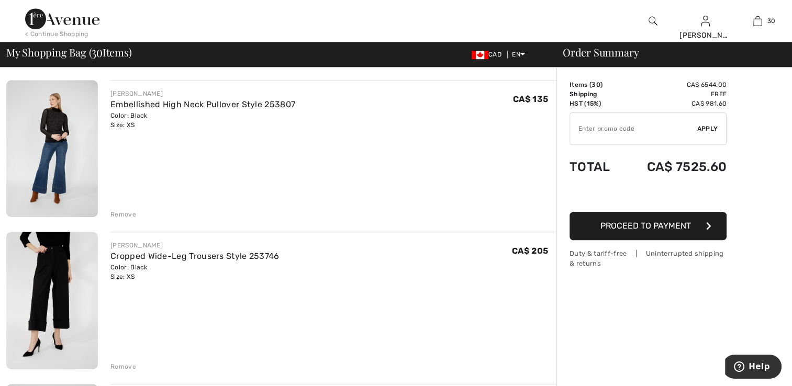
click at [57, 123] on img at bounding box center [52, 149] width 92 height 138
click at [124, 211] on div "Remove" at bounding box center [123, 214] width 26 height 9
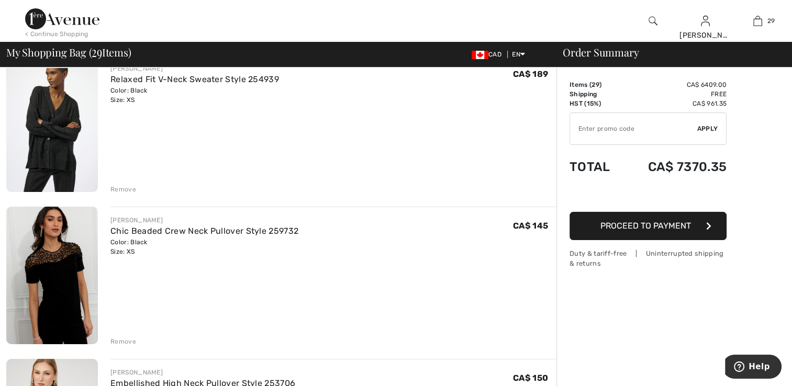
drag, startPoint x: 91, startPoint y: 189, endPoint x: 93, endPoint y: 158, distance: 31.5
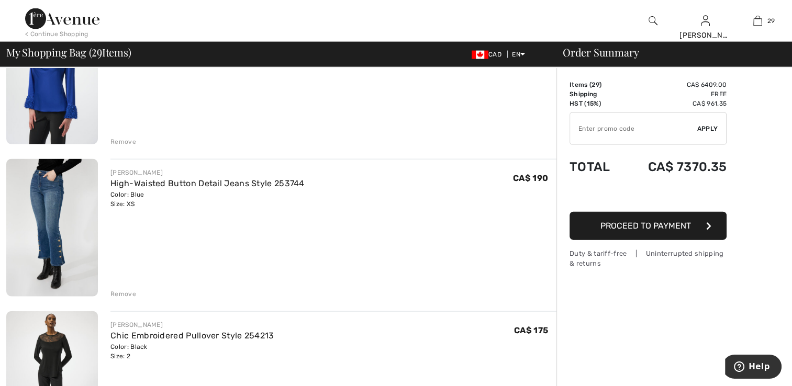
scroll to position [2299, 0]
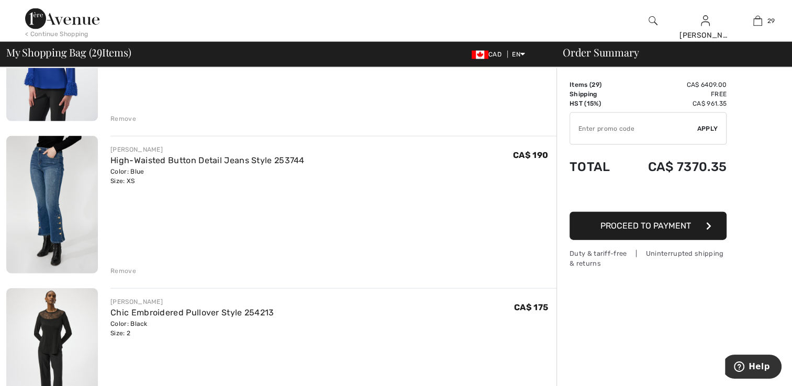
click at [125, 270] on div "Remove" at bounding box center [123, 270] width 26 height 9
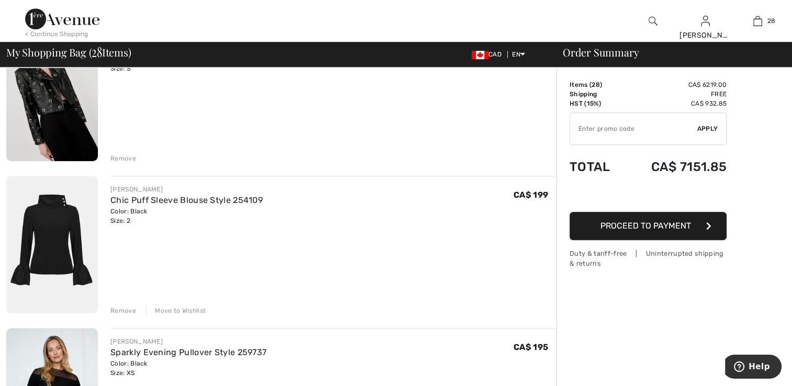
scroll to position [885, 0]
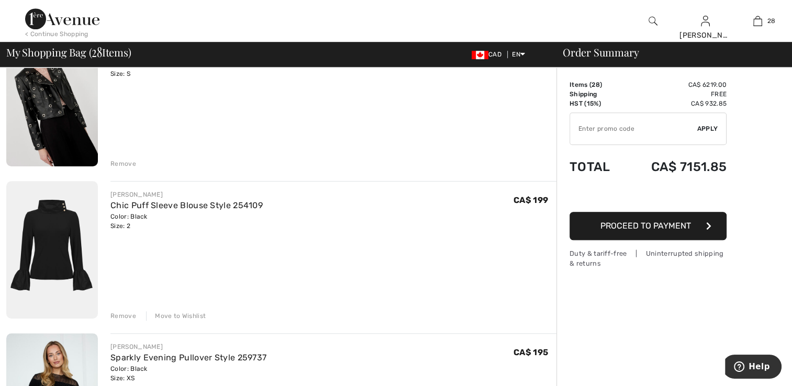
click at [191, 315] on div "Move to Wishlist" at bounding box center [176, 315] width 60 height 9
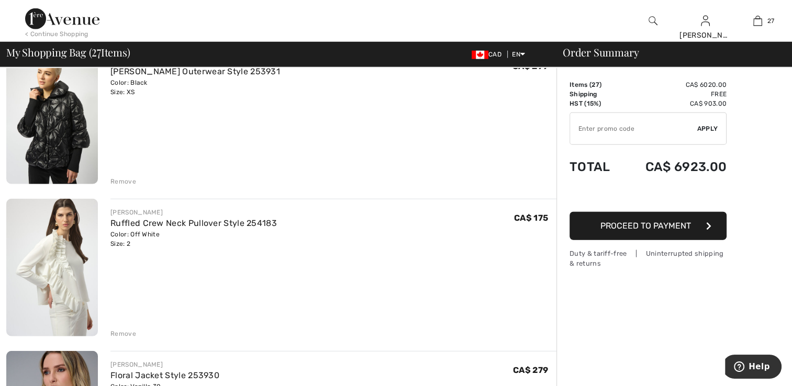
scroll to position [2850, 0]
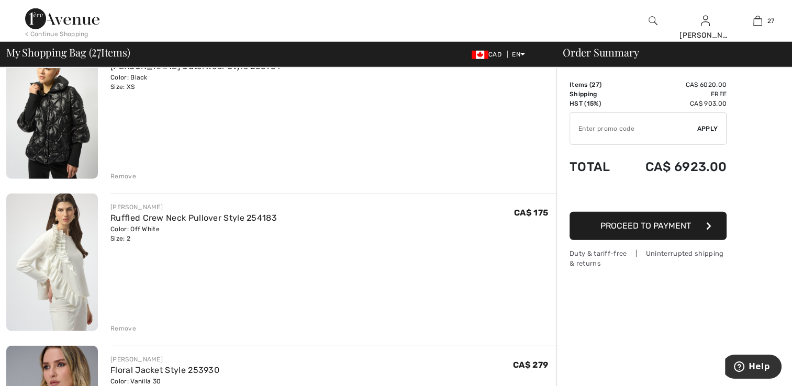
click at [128, 173] on div "Remove" at bounding box center [123, 176] width 26 height 9
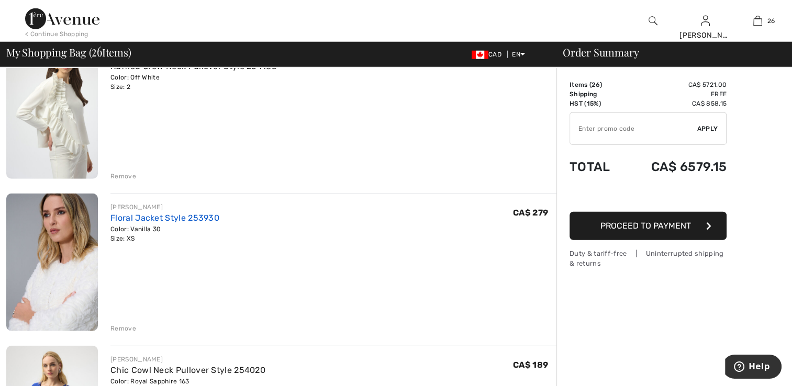
scroll to position [2837, 0]
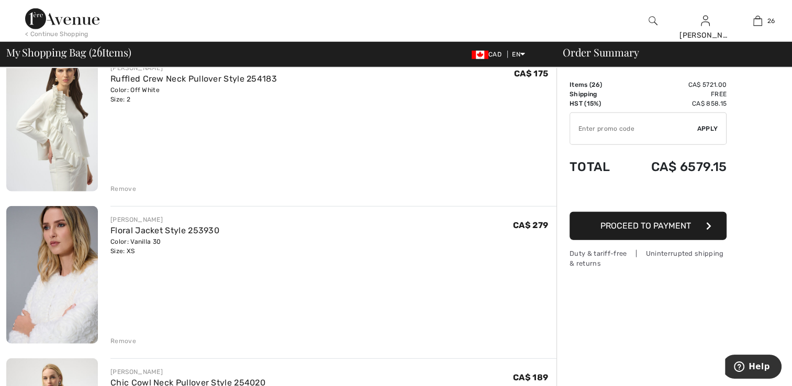
click at [135, 186] on div "Remove" at bounding box center [123, 188] width 26 height 9
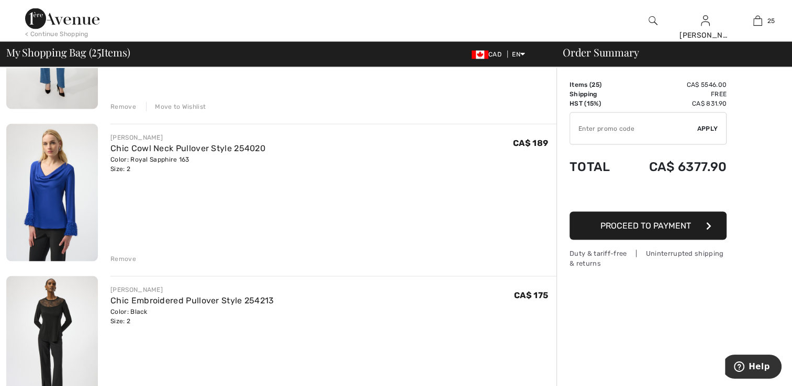
scroll to position [2012, 0]
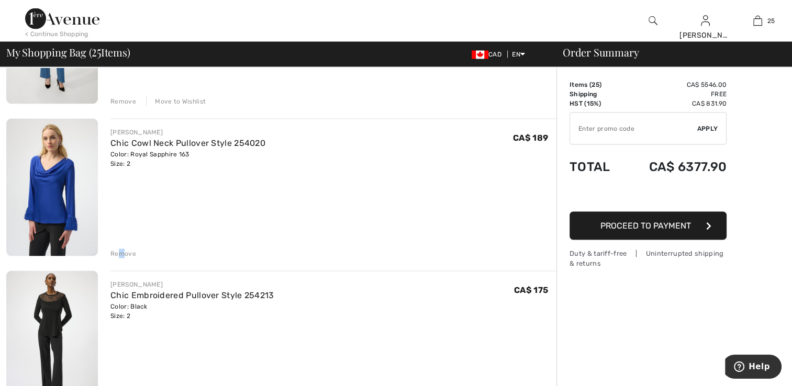
click at [122, 251] on div "Remove" at bounding box center [123, 253] width 26 height 9
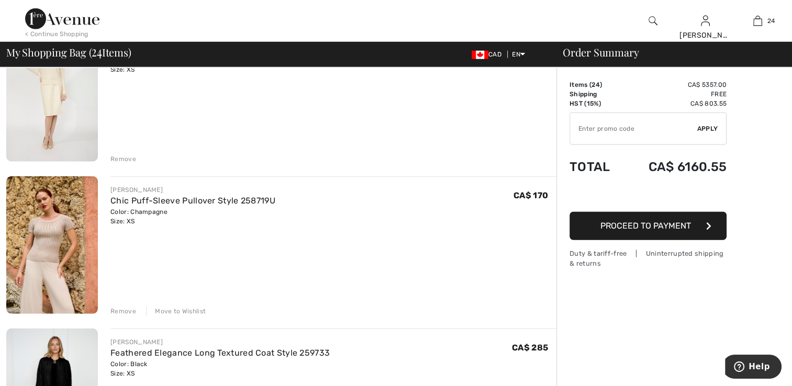
scroll to position [3019, 0]
click at [173, 308] on div "Move to Wishlist" at bounding box center [176, 311] width 60 height 9
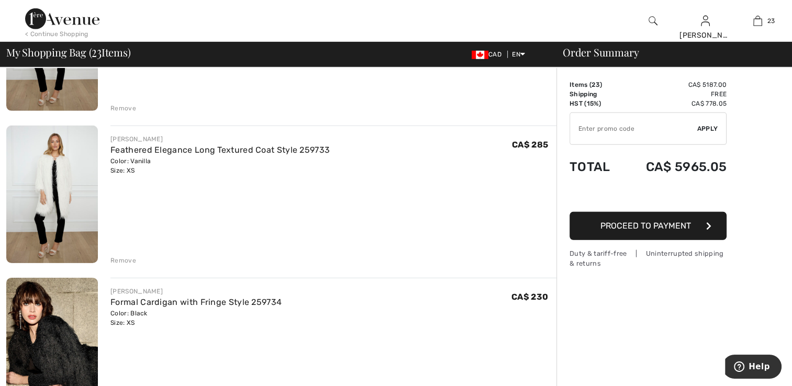
scroll to position [3229, 0]
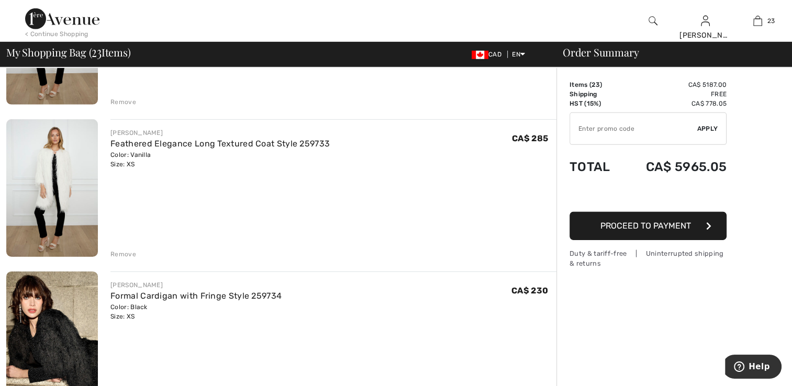
click at [124, 252] on div "Remove" at bounding box center [123, 254] width 26 height 9
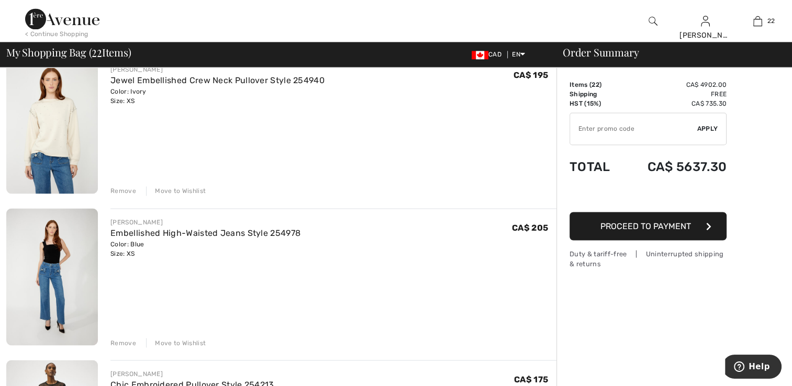
scroll to position [1780, 0]
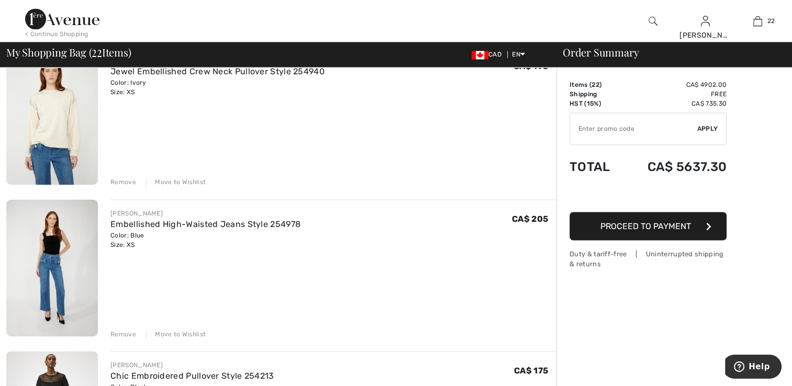
click at [191, 332] on div "Move to Wishlist" at bounding box center [176, 333] width 60 height 9
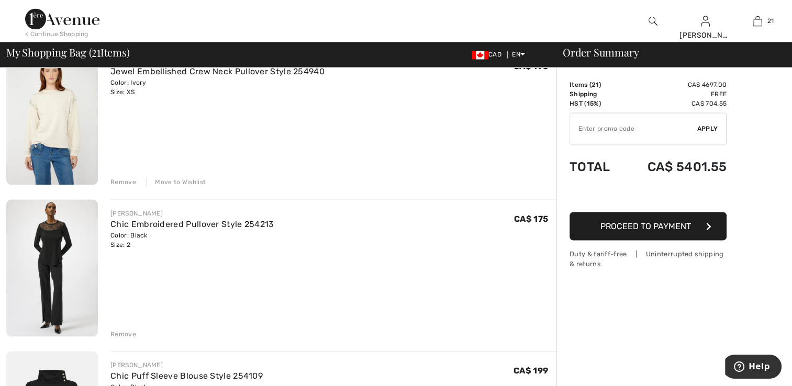
click at [196, 179] on div "Move to Wishlist" at bounding box center [176, 181] width 60 height 9
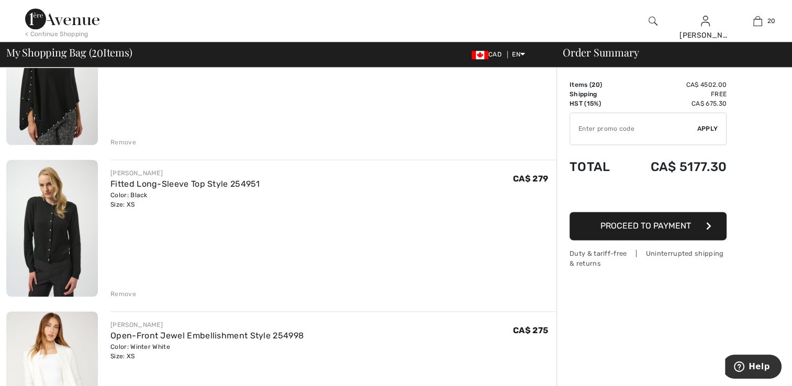
scroll to position [1347, 0]
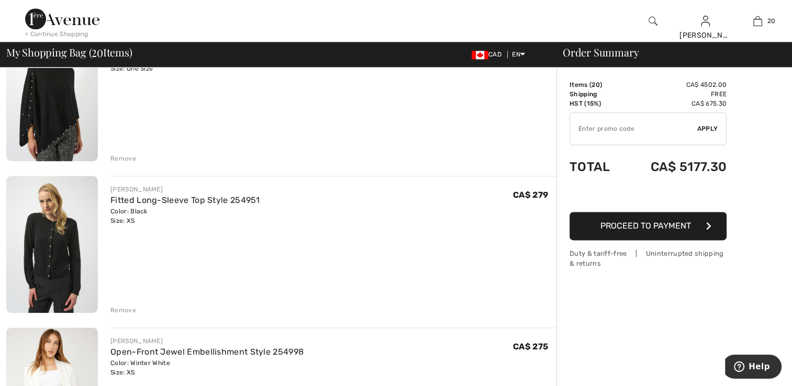
click at [134, 309] on div "Remove" at bounding box center [123, 310] width 26 height 9
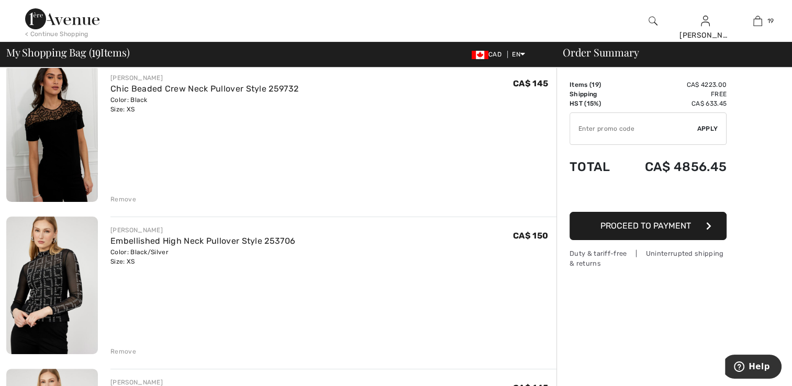
scroll to position [258, 0]
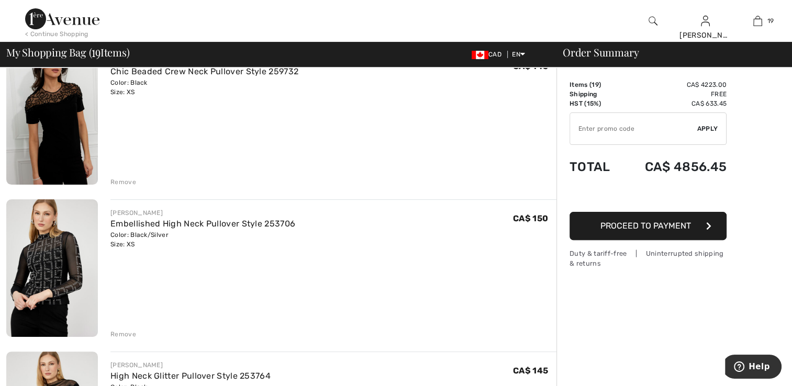
click at [124, 181] on div "Remove" at bounding box center [123, 181] width 26 height 9
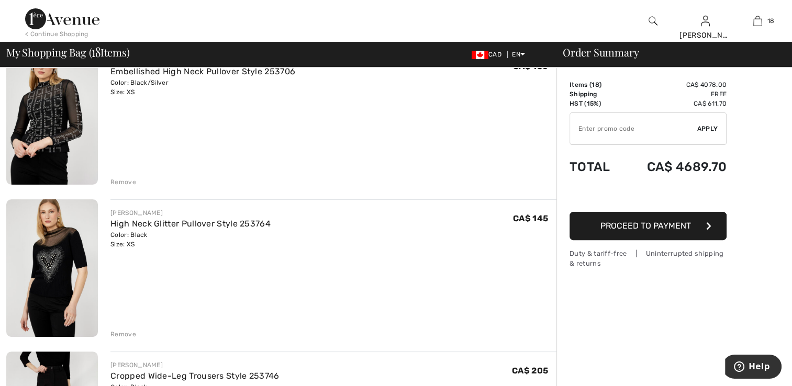
scroll to position [245, 0]
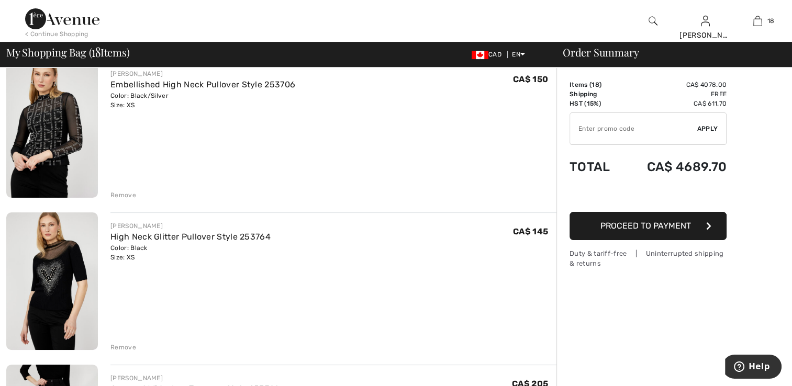
click at [127, 193] on div "Remove" at bounding box center [123, 195] width 26 height 9
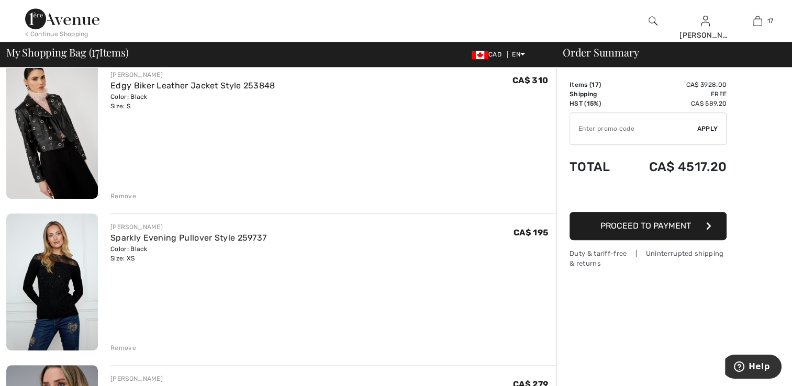
scroll to position [611, 0]
